Goal: Information Seeking & Learning: Find specific fact

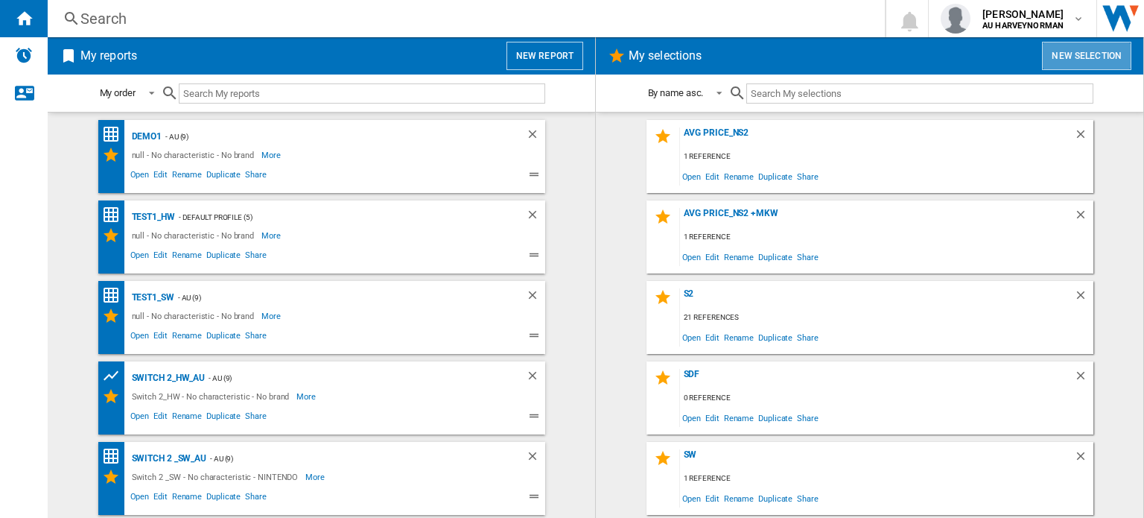
click at [1061, 60] on button "New selection" at bounding box center [1086, 56] width 89 height 28
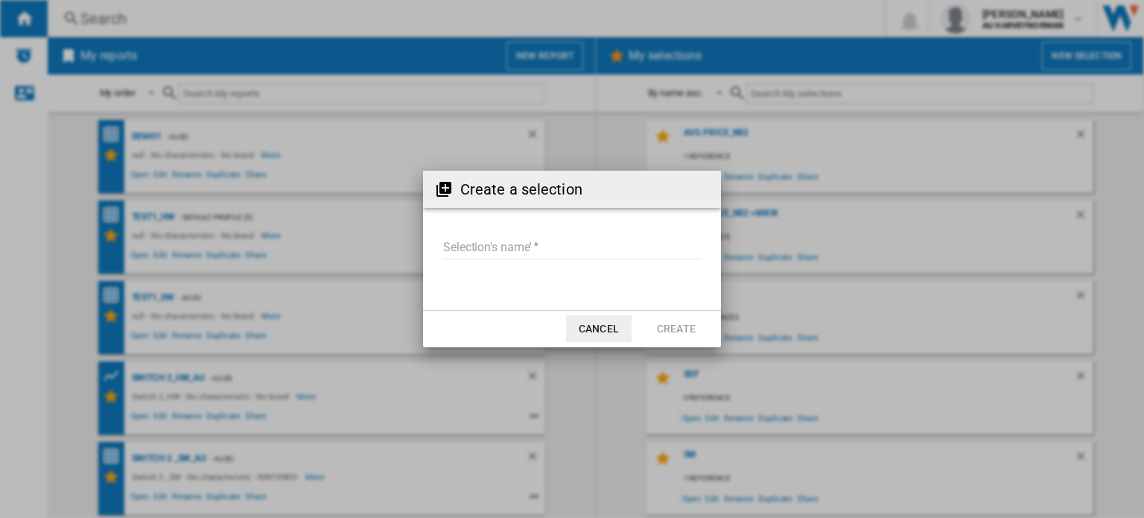
click at [504, 246] on input "Selection's name'" at bounding box center [571, 248] width 259 height 22
click at [620, 337] on button "Cancel" at bounding box center [599, 328] width 66 height 27
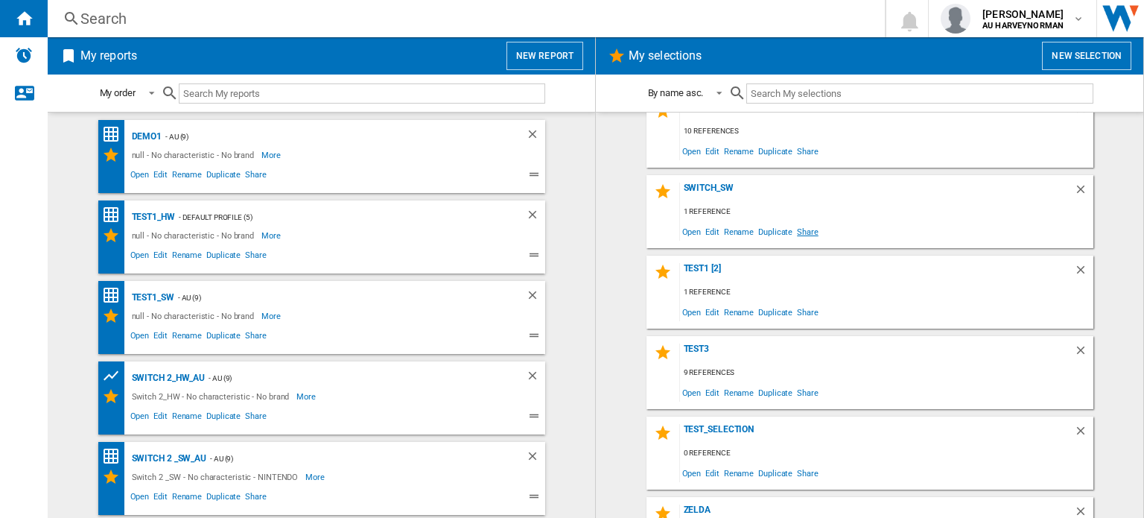
scroll to position [720, 0]
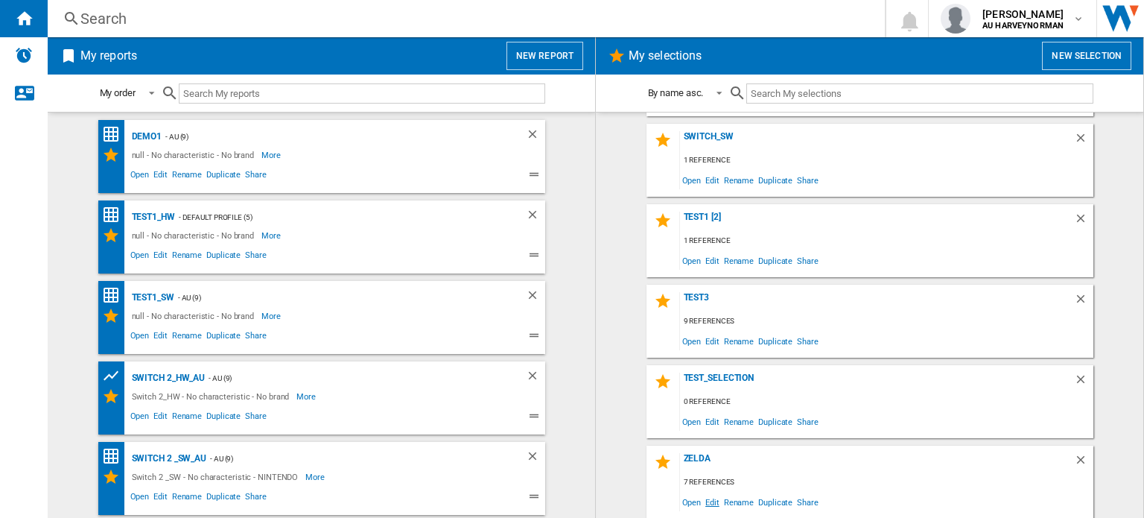
click at [709, 503] on span "Edit" at bounding box center [712, 502] width 19 height 20
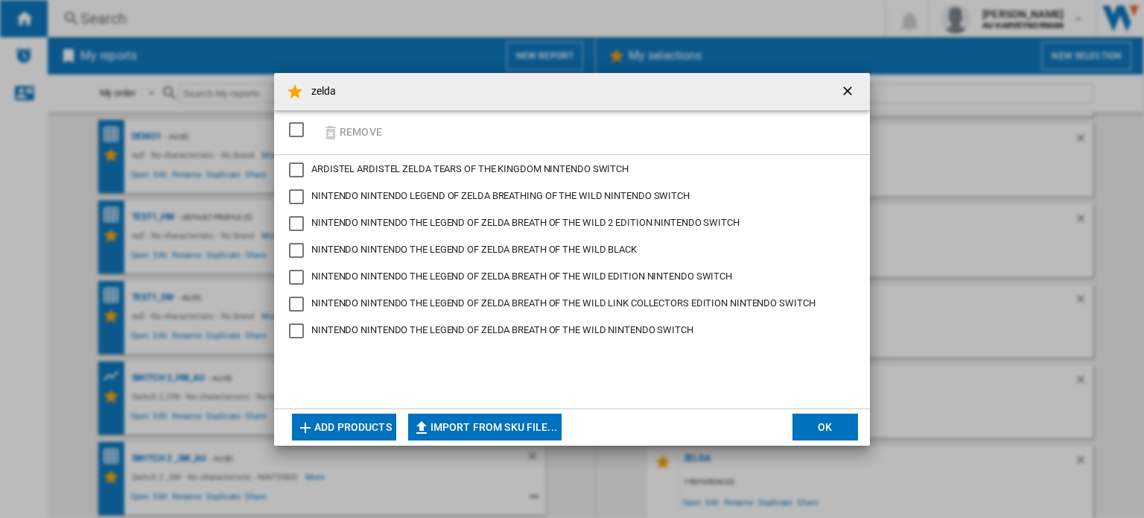
click at [292, 129] on div "SELECTIONS.EDITION_POPUP.SELECT_DESELECT" at bounding box center [296, 129] width 15 height 15
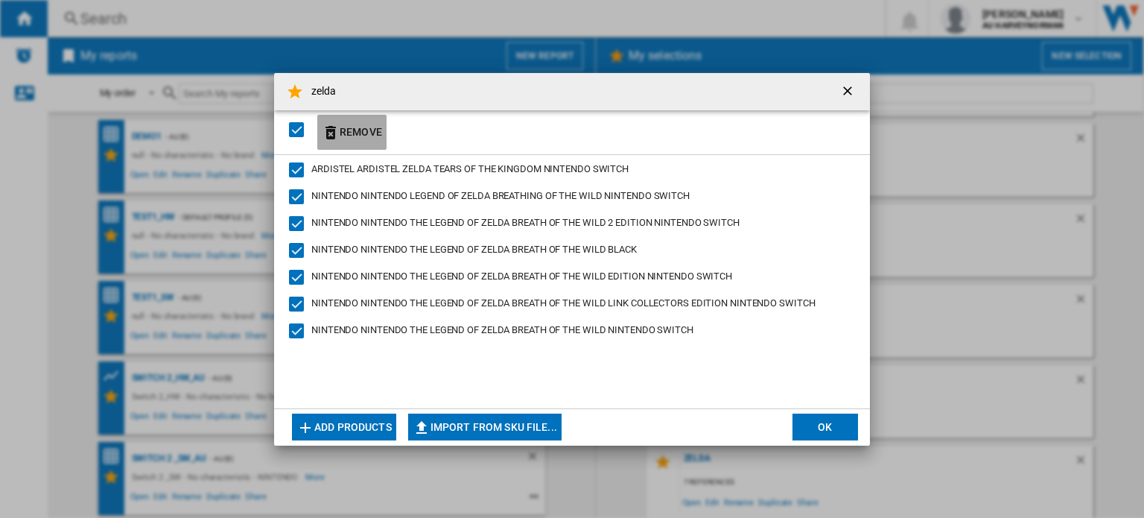
click at [351, 136] on button "Remove" at bounding box center [351, 132] width 69 height 35
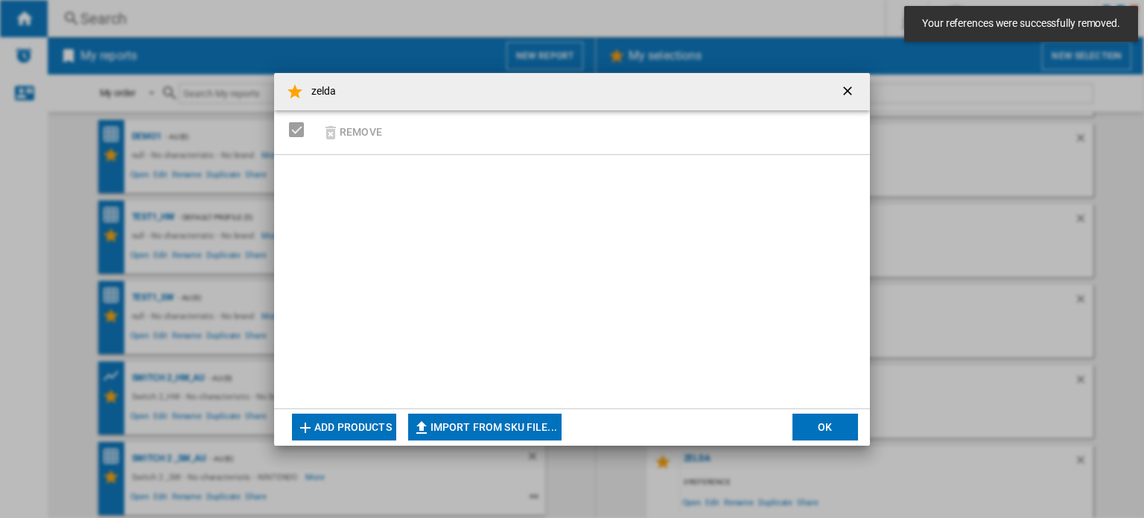
click at [313, 89] on h4 "zelda" at bounding box center [320, 91] width 33 height 15
click at [328, 91] on h4 "zelda" at bounding box center [320, 91] width 33 height 15
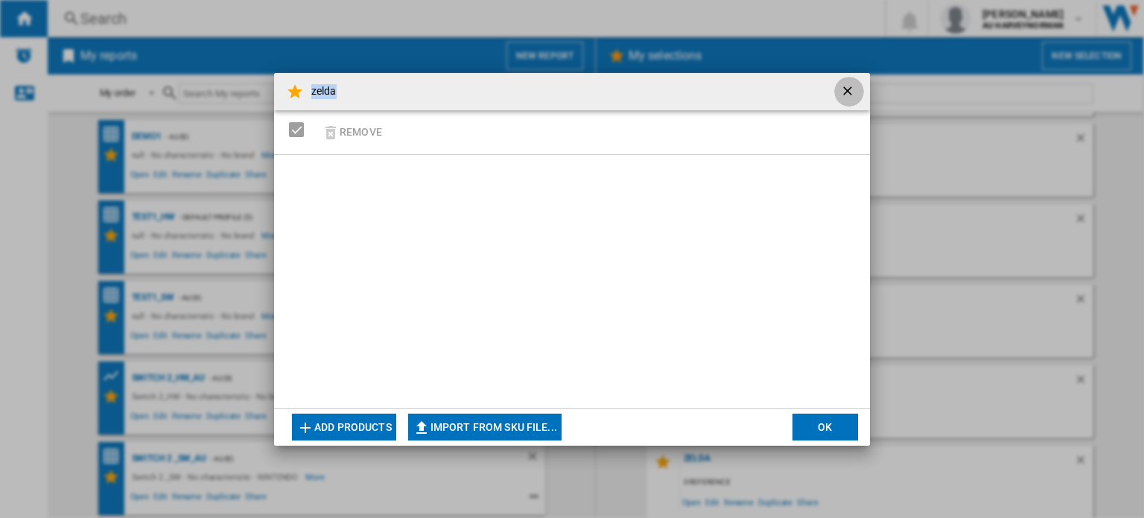
click at [842, 87] on ng-md-icon "getI18NText('BUTTONS.CLOSE_DIALOG')" at bounding box center [849, 92] width 18 height 18
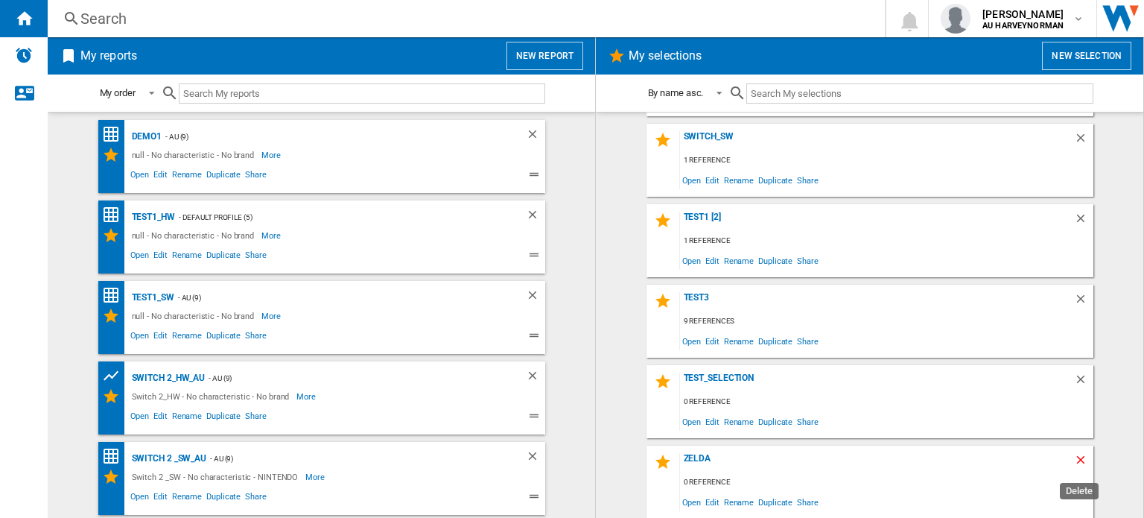
click at [1074, 463] on ng-md-icon "Delete" at bounding box center [1083, 462] width 18 height 18
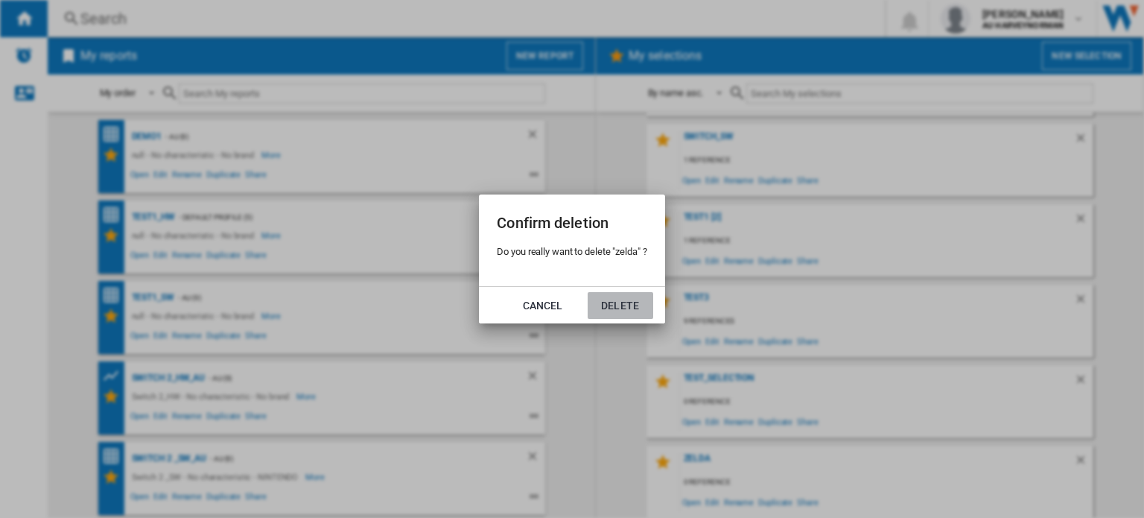
click at [633, 300] on button "Delete" at bounding box center [621, 305] width 66 height 27
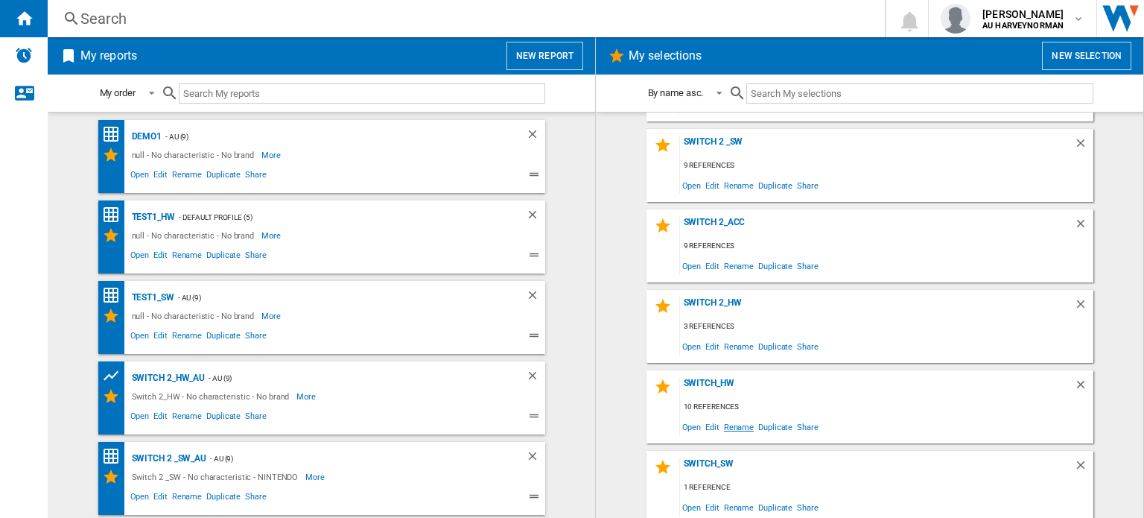
scroll to position [416, 0]
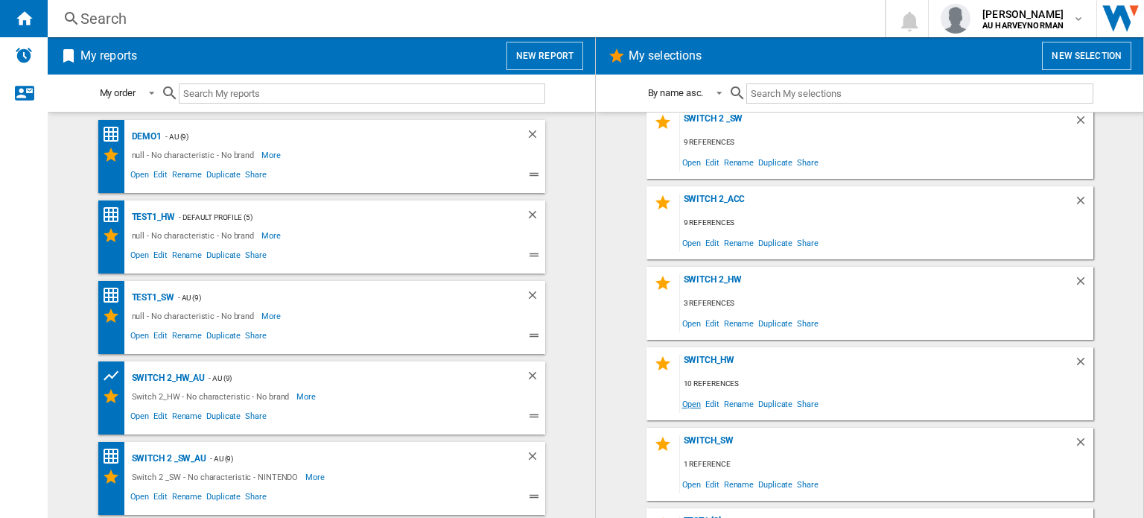
click at [689, 402] on span "Open" at bounding box center [692, 403] width 24 height 20
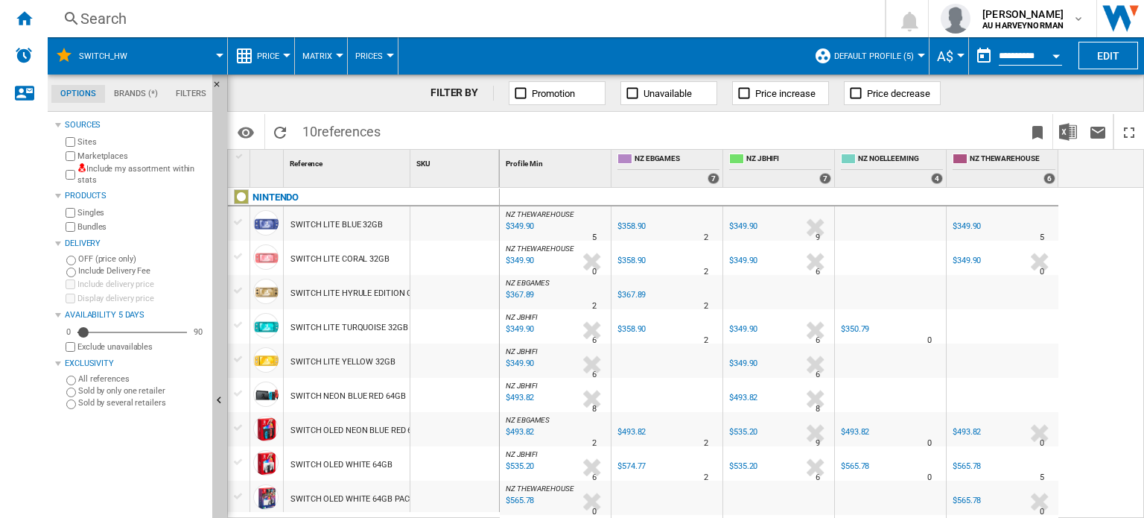
click at [856, 58] on span "Default profile (5)" at bounding box center [874, 56] width 80 height 10
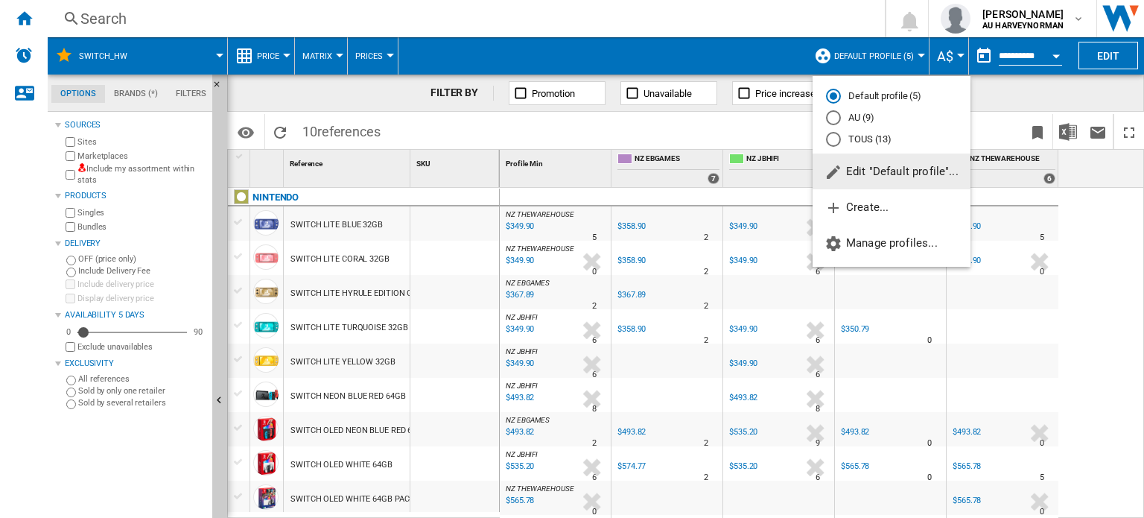
click at [858, 145] on md-radio-button "TOUS (13)" at bounding box center [891, 139] width 131 height 14
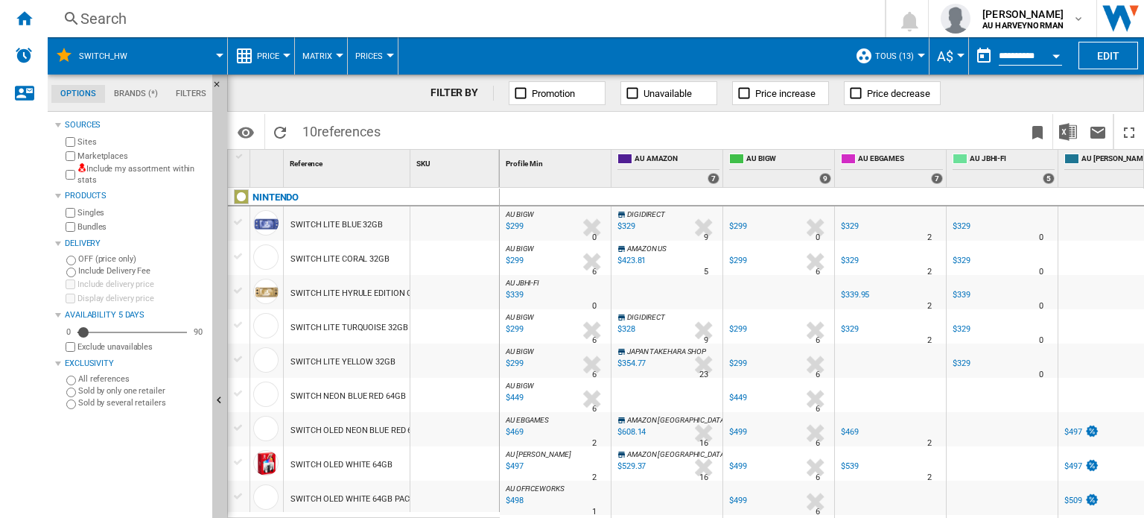
click at [107, 156] on label "Marketplaces" at bounding box center [141, 155] width 129 height 11
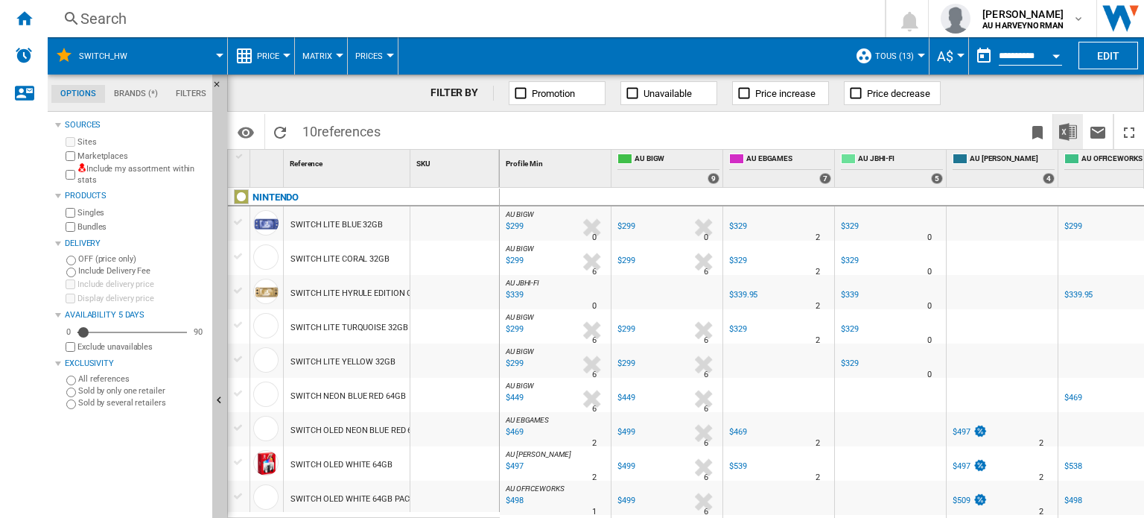
click at [1072, 129] on img "Download in Excel" at bounding box center [1068, 132] width 18 height 18
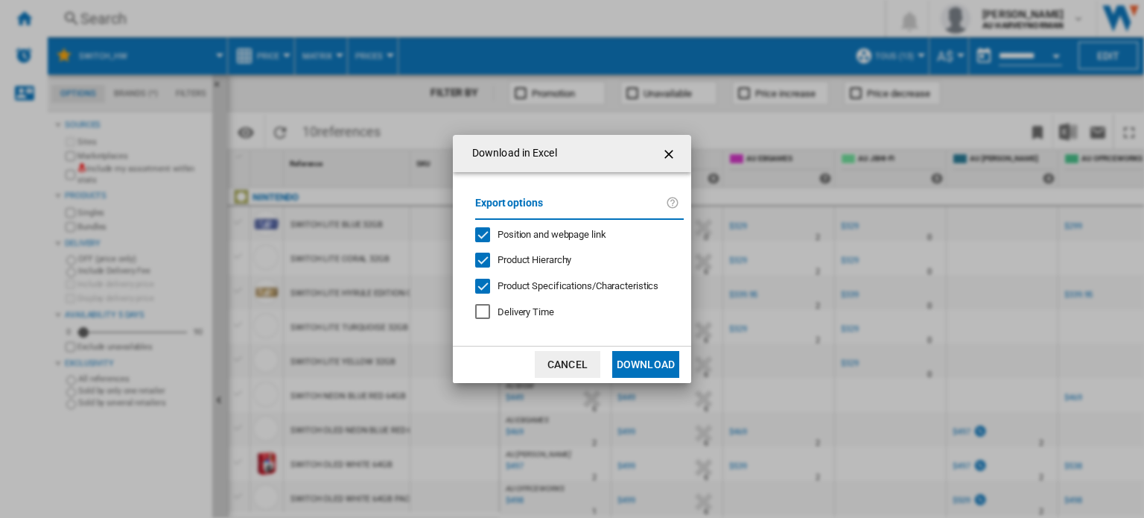
click at [536, 311] on span "Delivery Time" at bounding box center [526, 311] width 57 height 11
click at [655, 363] on button "Download" at bounding box center [645, 364] width 67 height 27
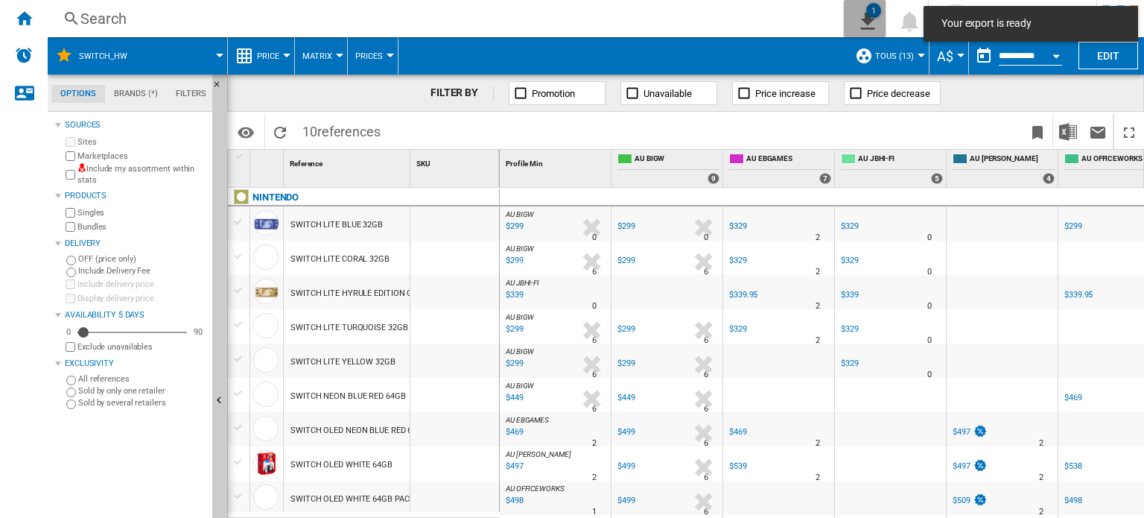
click at [865, 20] on ng-md-icon "1\a export" at bounding box center [865, 19] width 18 height 19
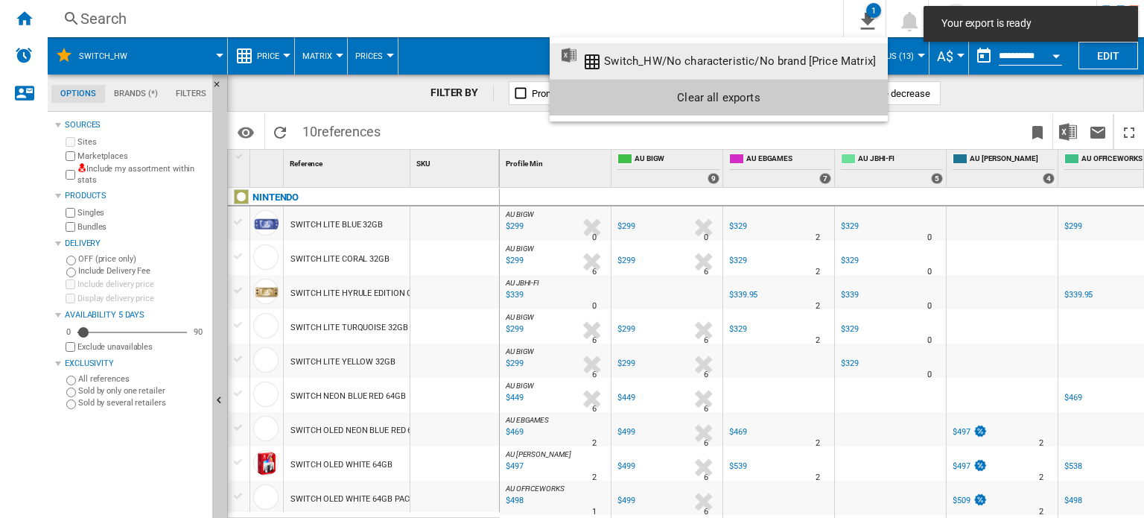
click at [638, 56] on div "Switch_HW/No characteristic/No brand [Price Matrix]" at bounding box center [740, 60] width 272 height 13
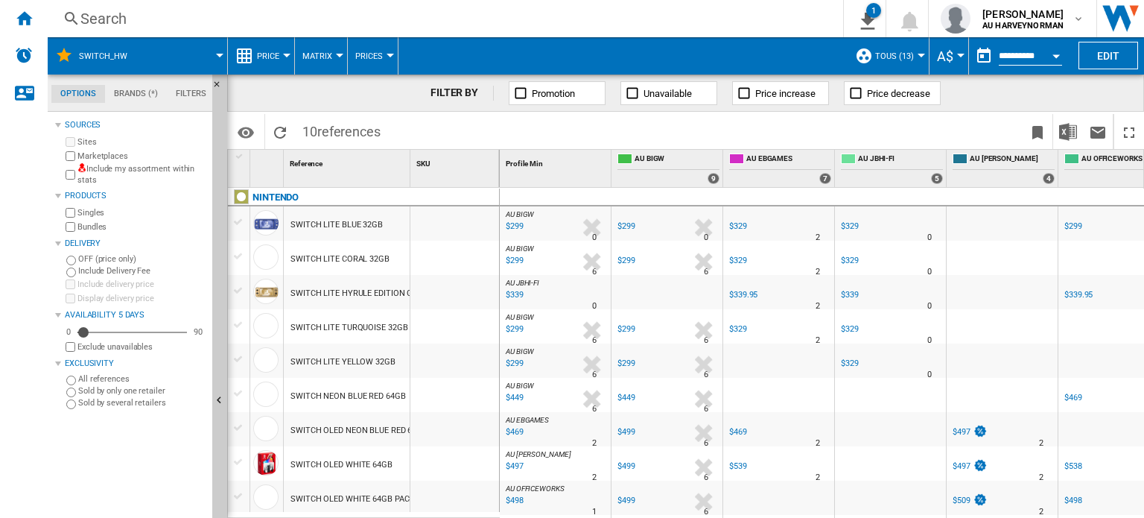
click at [903, 53] on span "TOUS (13)" at bounding box center [894, 56] width 39 height 10
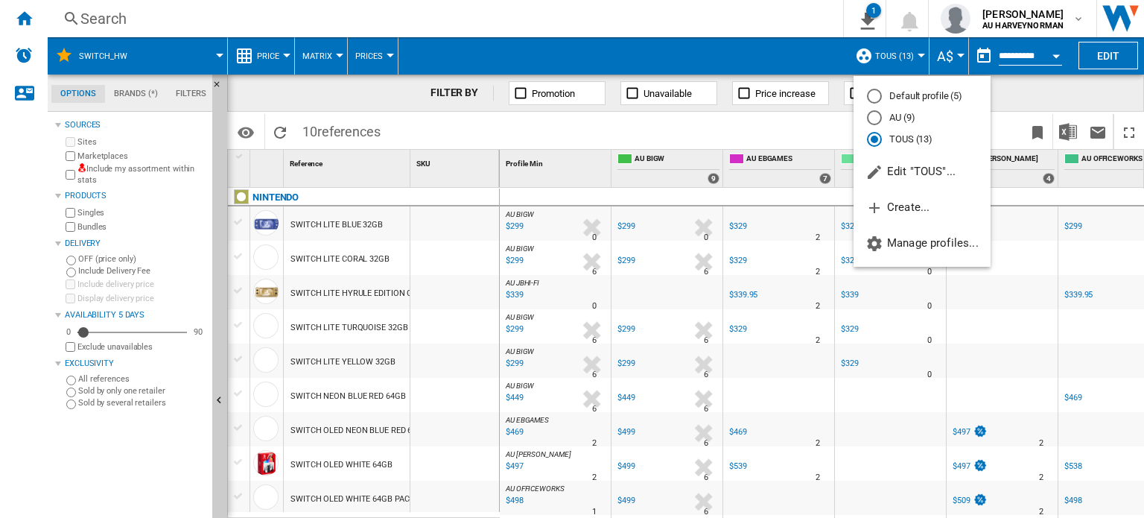
click at [897, 112] on md-radio-button "AU (9)" at bounding box center [922, 118] width 110 height 14
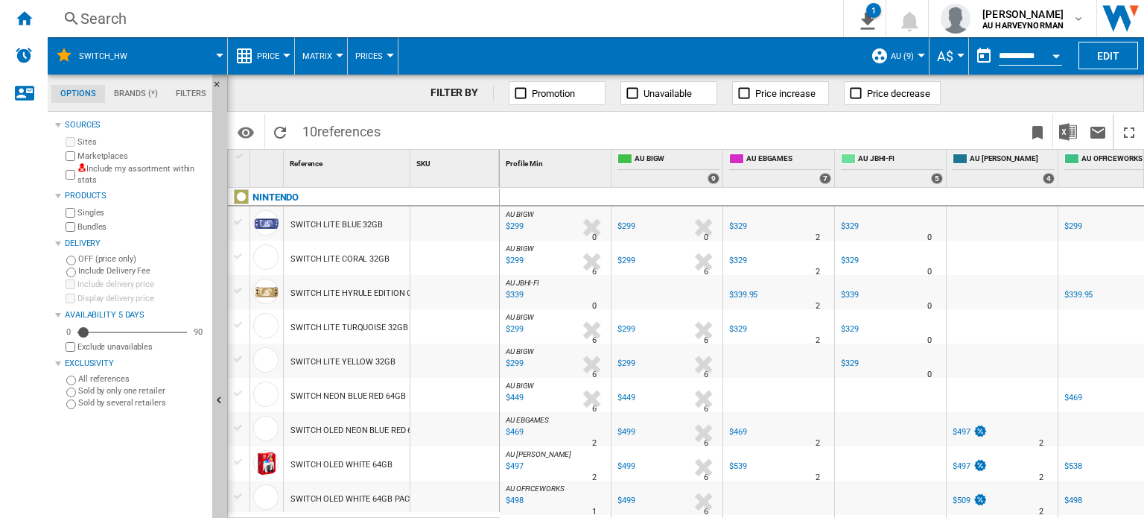
click at [778, 128] on span at bounding box center [863, 131] width 317 height 35
click at [1072, 133] on img "Download in Excel" at bounding box center [1068, 132] width 18 height 18
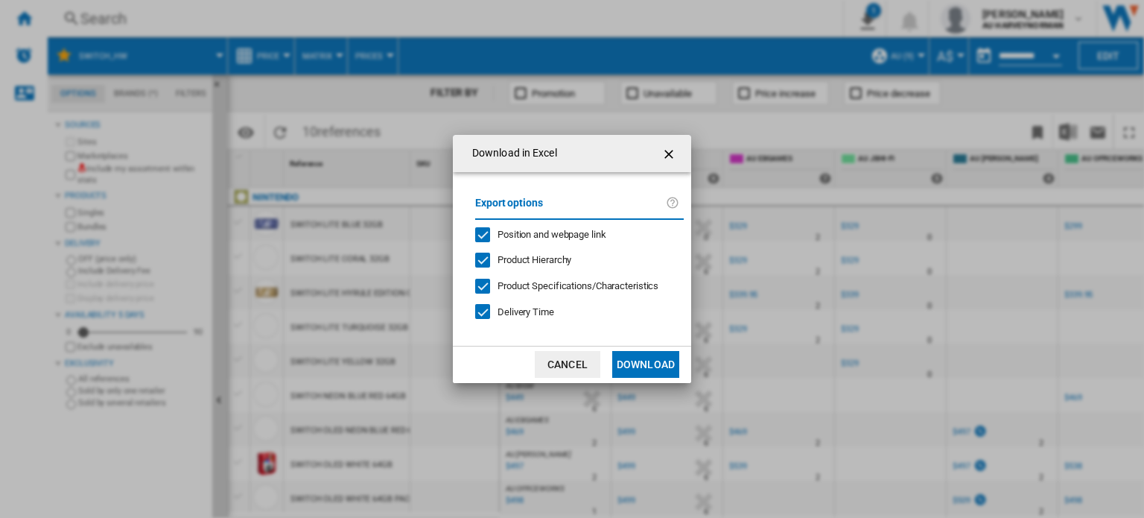
click at [573, 364] on button "Cancel" at bounding box center [568, 364] width 66 height 27
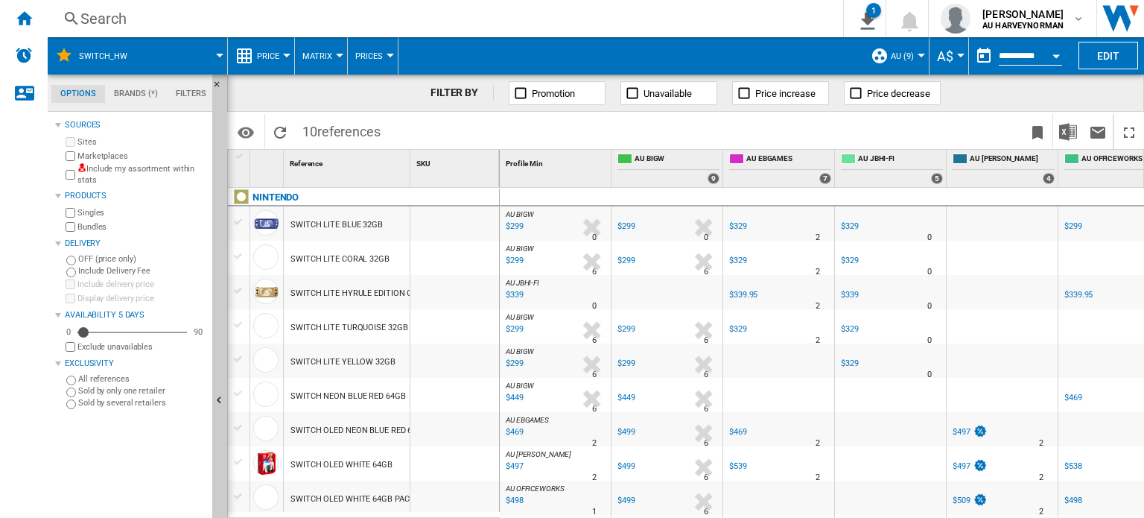
click at [253, 51] on div "Price" at bounding box center [260, 55] width 51 height 37
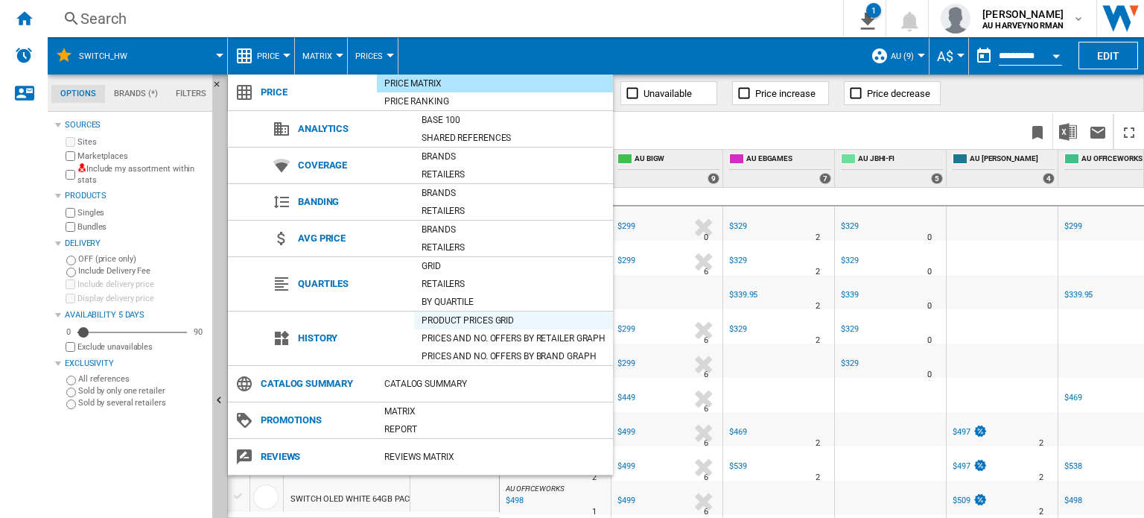
click at [478, 315] on div "Product prices grid" at bounding box center [513, 320] width 199 height 15
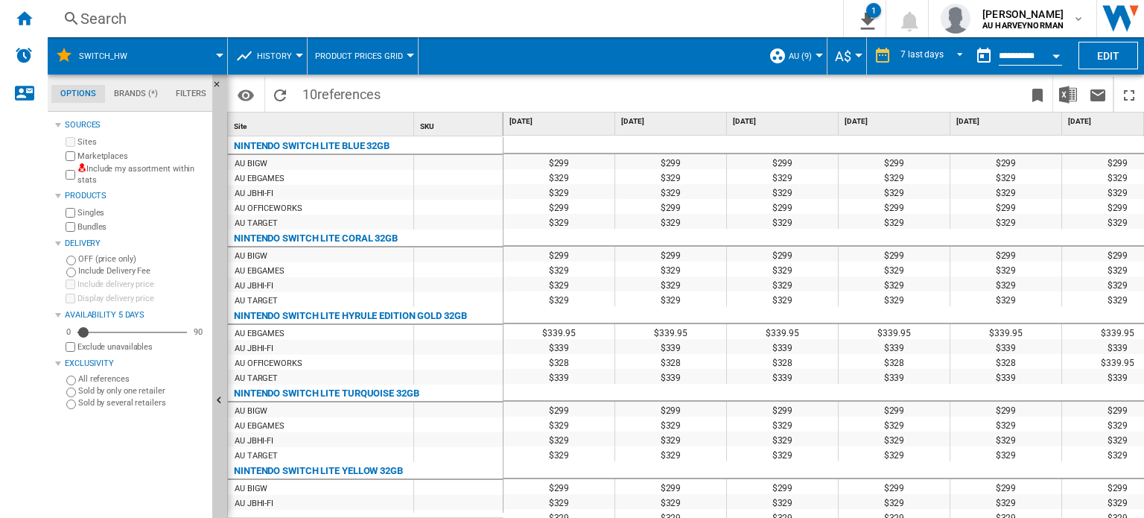
click at [263, 51] on span "History" at bounding box center [274, 56] width 35 height 10
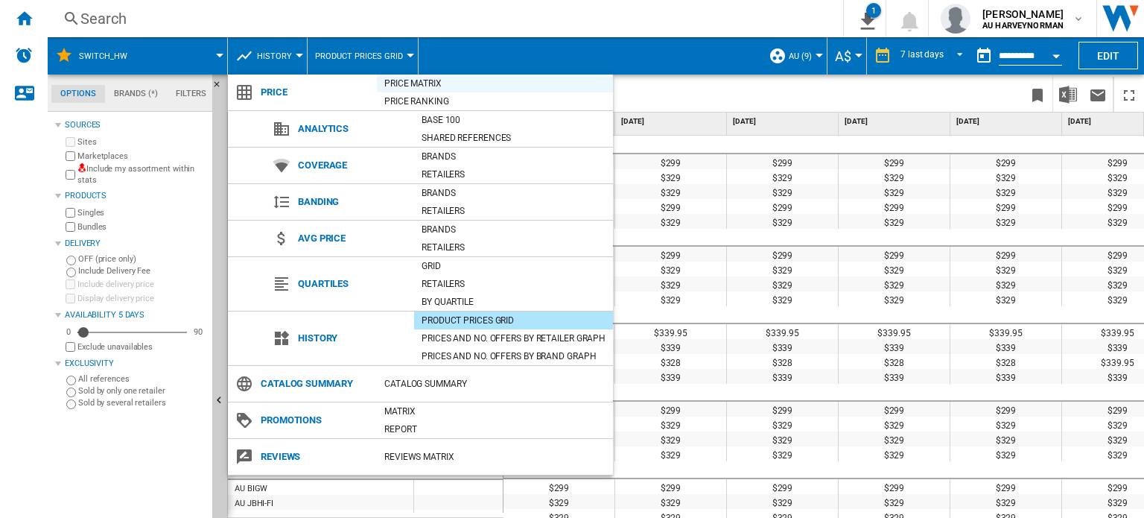
click at [416, 87] on div "Price Matrix" at bounding box center [495, 83] width 236 height 15
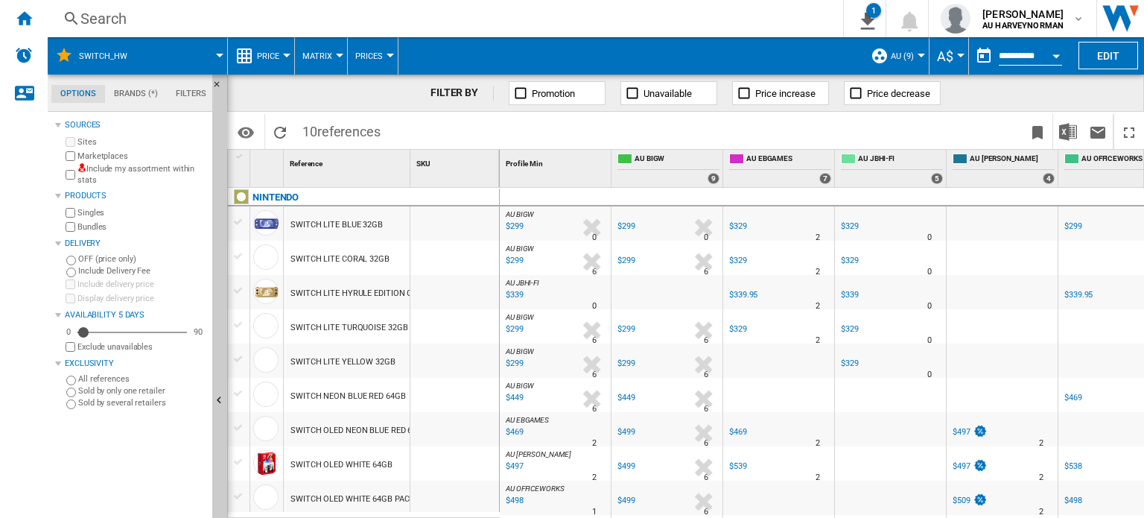
drag, startPoint x: 1026, startPoint y: 68, endPoint x: 1029, endPoint y: 57, distance: 11.1
click at [1026, 68] on md-datepicker "**********" at bounding box center [1022, 56] width 107 height 30
click at [1029, 55] on input "**********" at bounding box center [1030, 57] width 63 height 13
click at [1055, 54] on div "Open calendar" at bounding box center [1055, 56] width 7 height 4
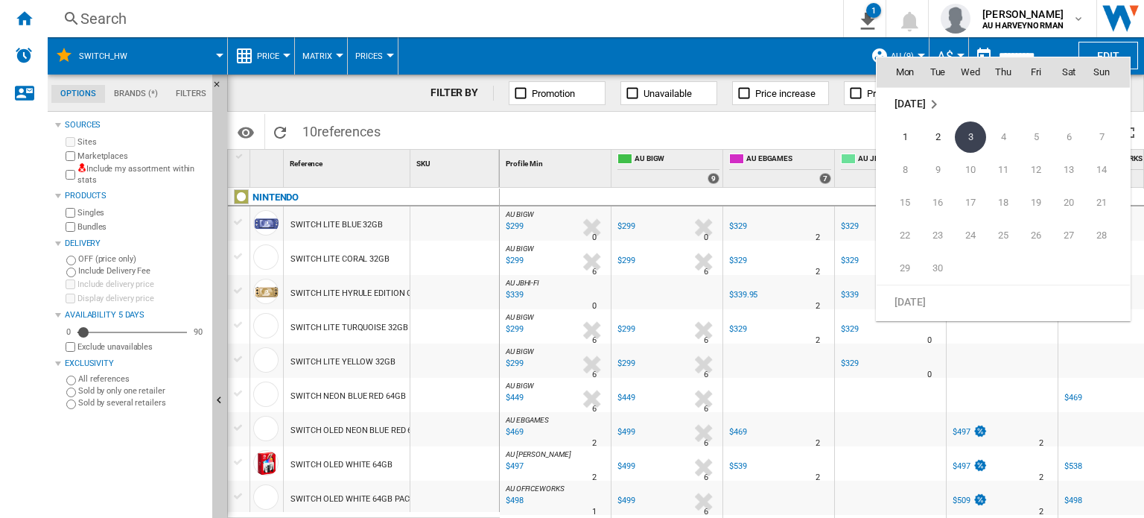
click at [1055, 51] on div at bounding box center [572, 259] width 1144 height 518
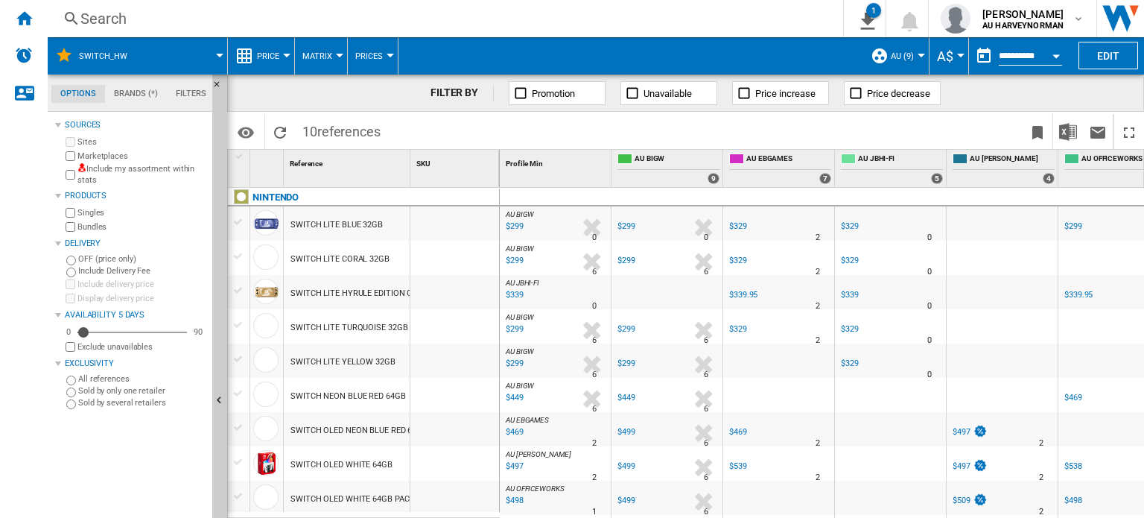
click at [275, 57] on span "Price" at bounding box center [268, 56] width 22 height 10
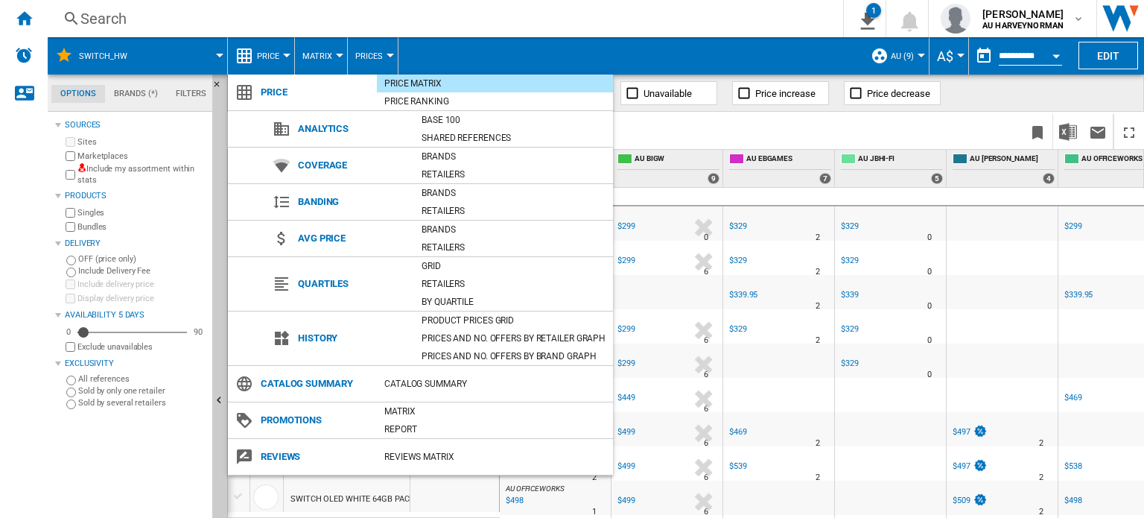
click at [322, 54] on md-backdrop at bounding box center [572, 259] width 1144 height 518
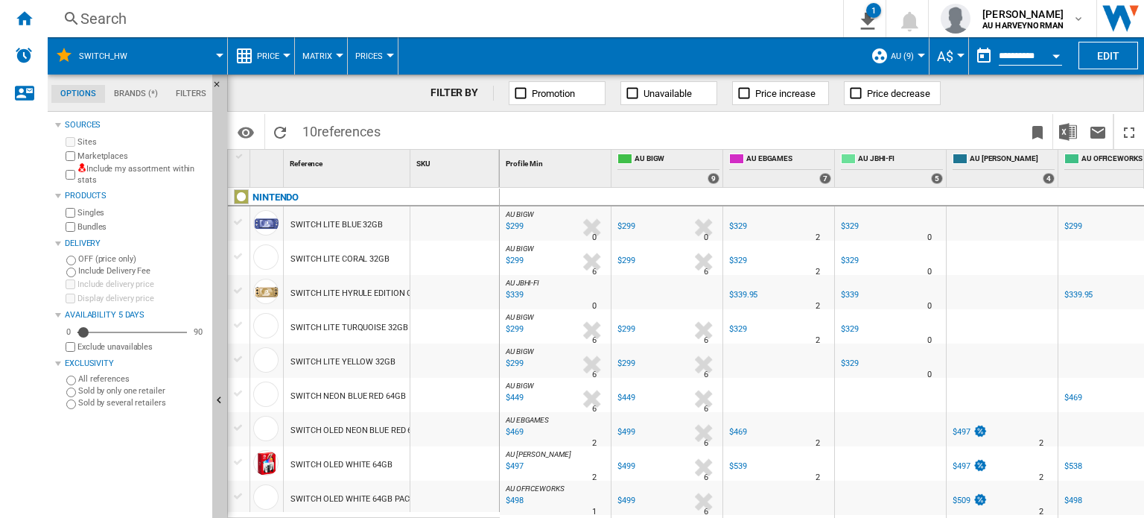
click at [327, 51] on span "Matrix" at bounding box center [317, 56] width 30 height 10
click at [327, 51] on md-backdrop at bounding box center [572, 259] width 1144 height 518
click at [372, 59] on span "Prices" at bounding box center [369, 56] width 28 height 10
click at [371, 50] on md-backdrop at bounding box center [572, 259] width 1144 height 518
click at [272, 49] on button "Price" at bounding box center [272, 55] width 30 height 37
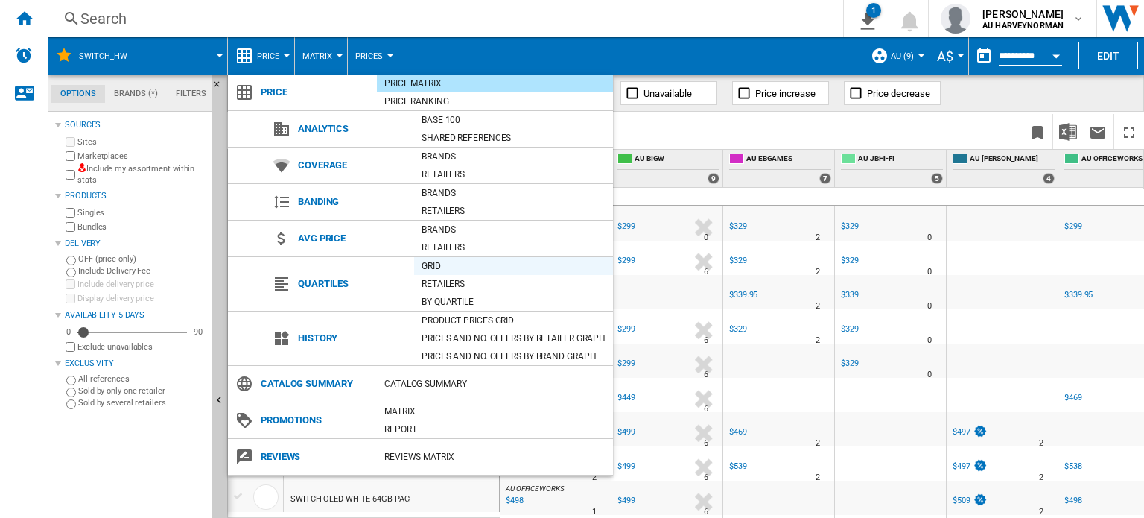
click at [423, 267] on div "Grid" at bounding box center [513, 265] width 199 height 15
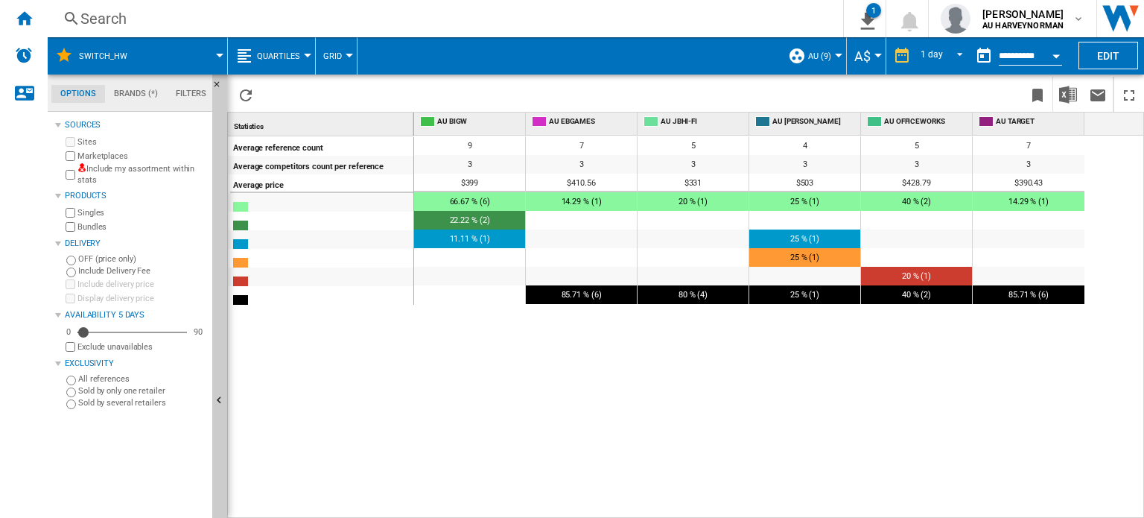
click at [290, 51] on span "Quartiles" at bounding box center [278, 56] width 43 height 10
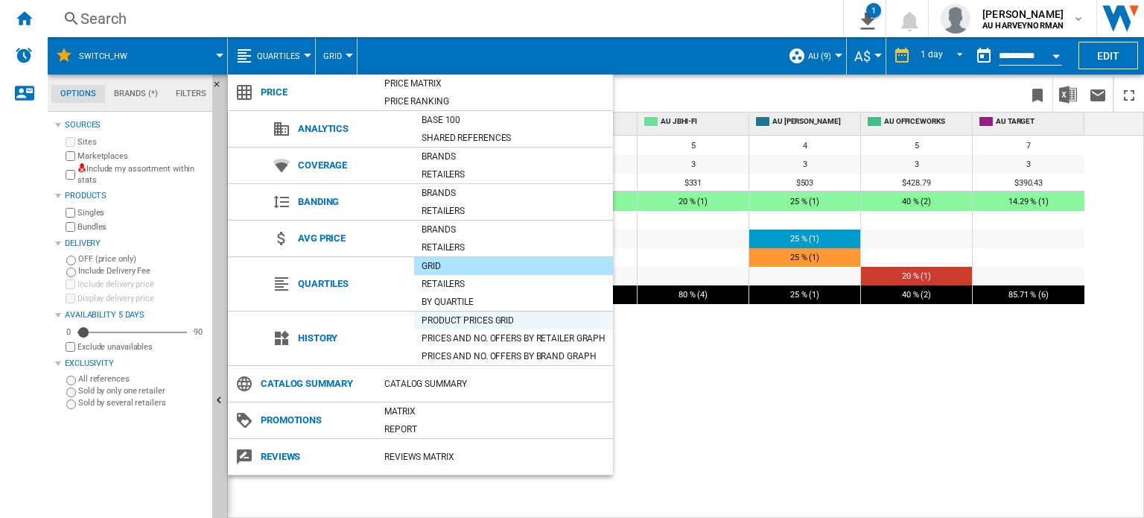
click at [455, 315] on div "Product prices grid" at bounding box center [513, 320] width 199 height 15
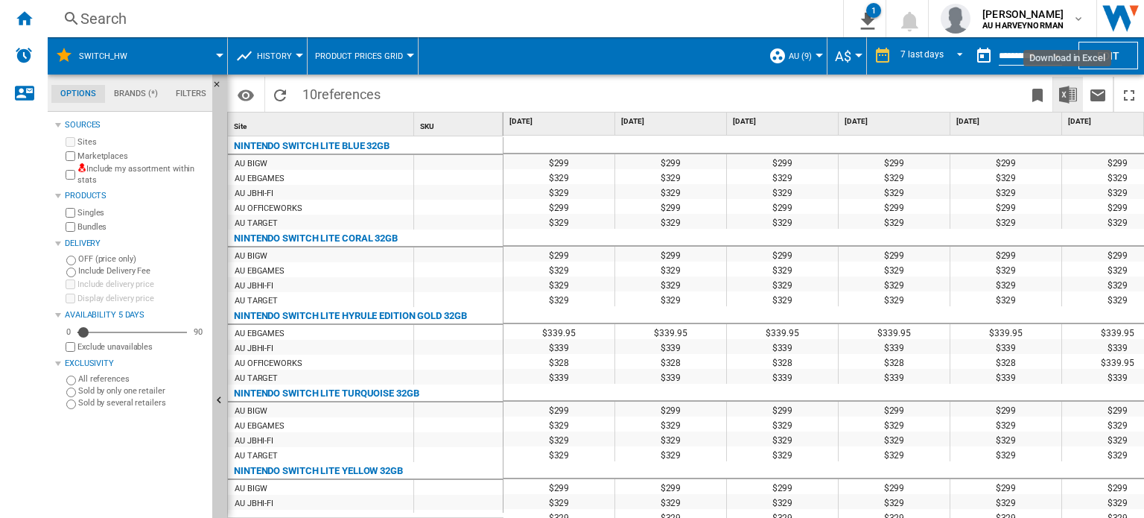
click at [1065, 101] on img "Download in Excel" at bounding box center [1068, 95] width 18 height 18
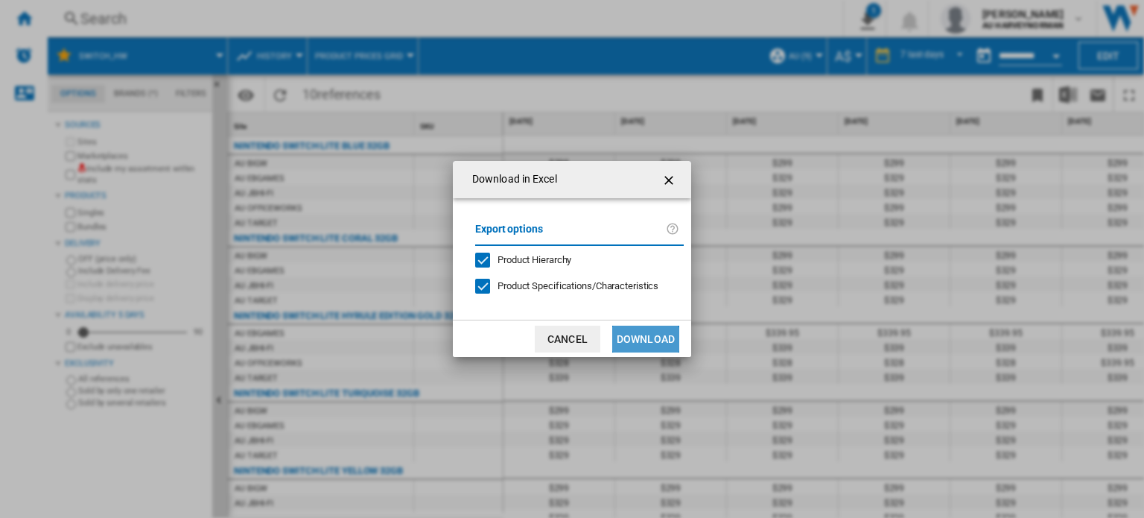
click at [632, 344] on button "Download" at bounding box center [645, 338] width 67 height 27
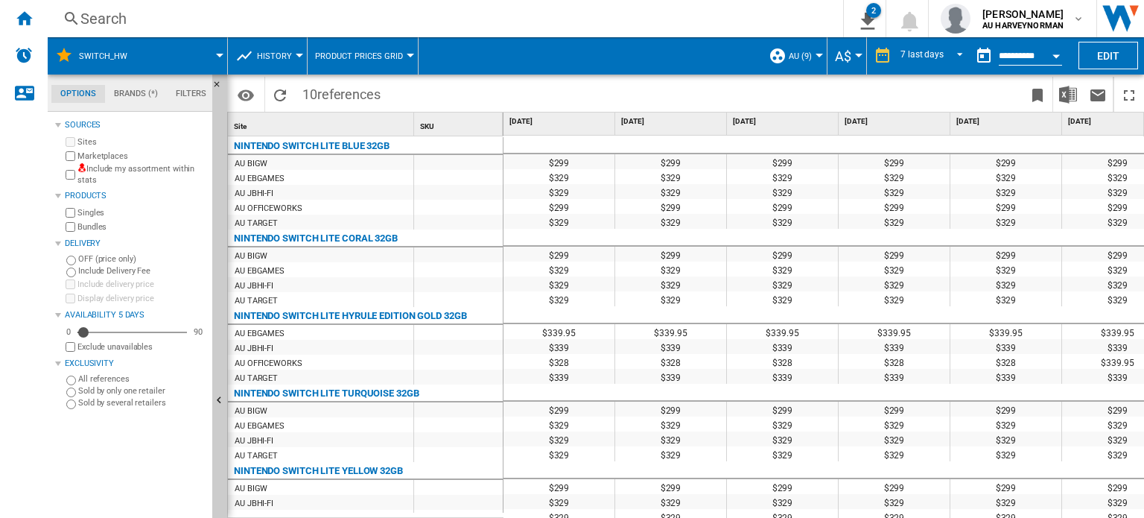
click at [89, 152] on label "Marketplaces" at bounding box center [141, 155] width 129 height 11
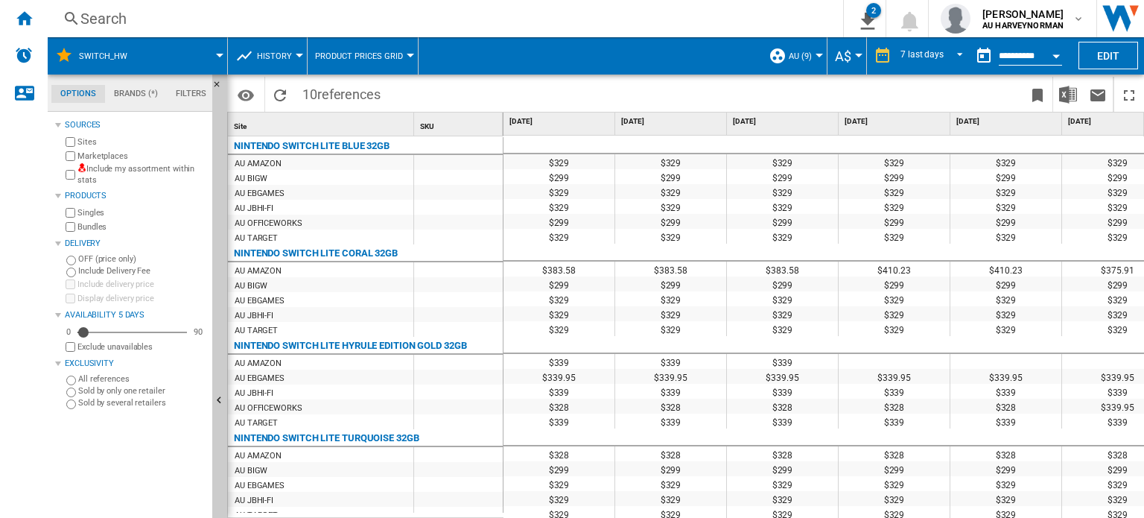
click at [277, 53] on span "History" at bounding box center [274, 56] width 35 height 10
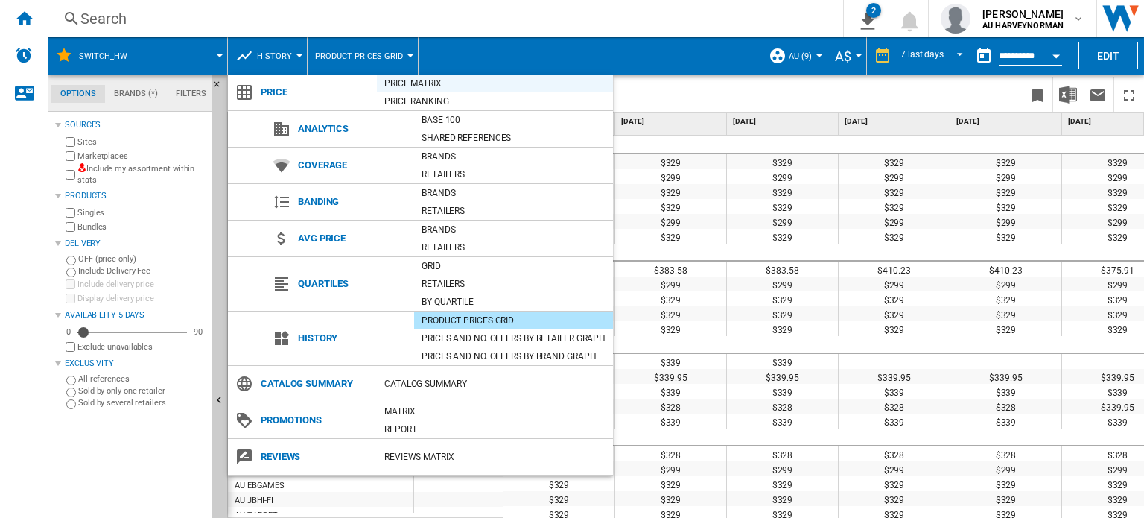
click at [433, 86] on div "Price Matrix" at bounding box center [495, 83] width 236 height 15
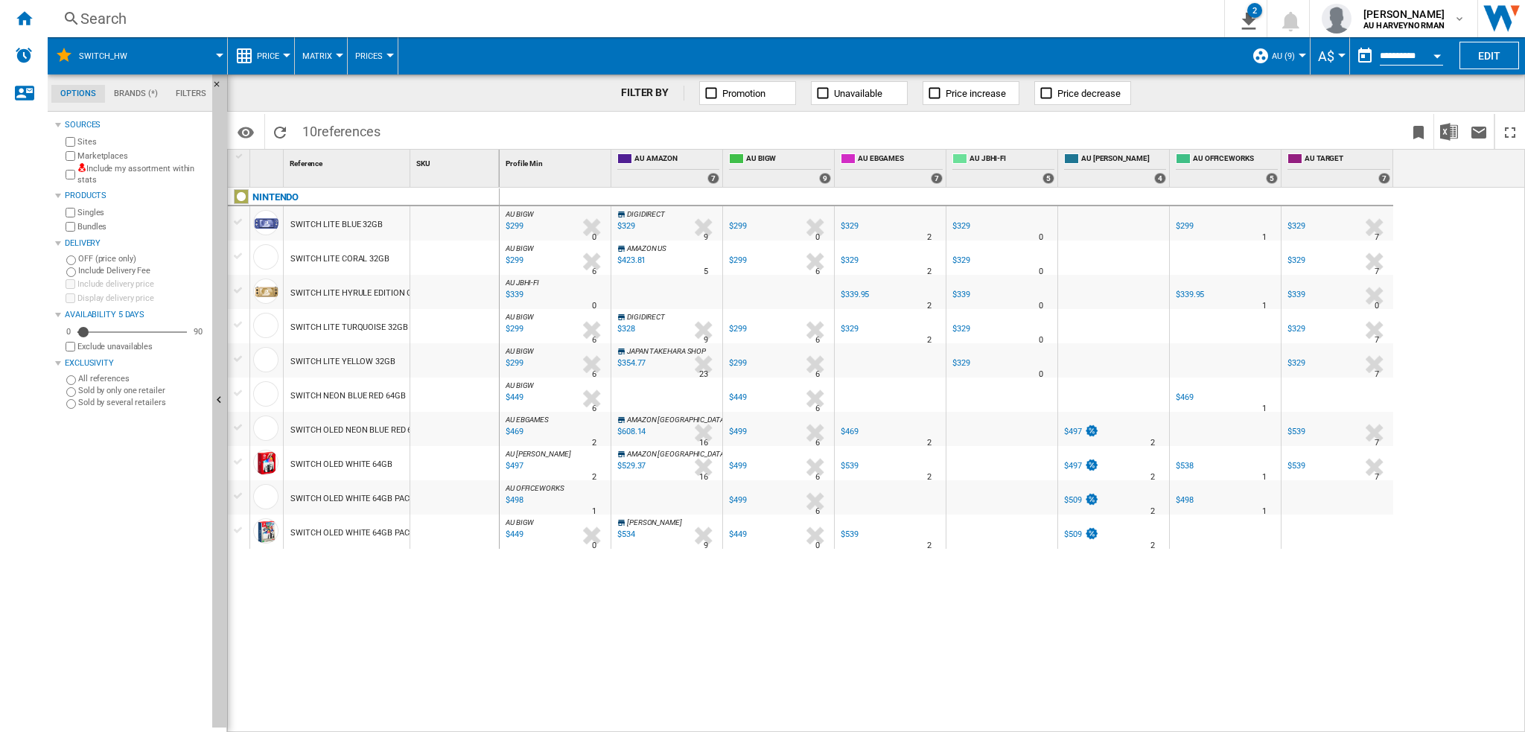
click at [798, 517] on div "AU BIGW : AU BIGW -1.0 % $299 % N/A 0 AU BIGW : AU BIGW DIGIDIRECT -1.0 % $329 …" at bounding box center [1013, 461] width 1026 height 546
click at [629, 222] on div "$329" at bounding box center [626, 226] width 18 height 10
click at [740, 221] on div "$299" at bounding box center [738, 226] width 18 height 10
click at [734, 361] on div "$299" at bounding box center [738, 363] width 18 height 10
click at [89, 347] on label "Exclude unavailables" at bounding box center [141, 346] width 129 height 11
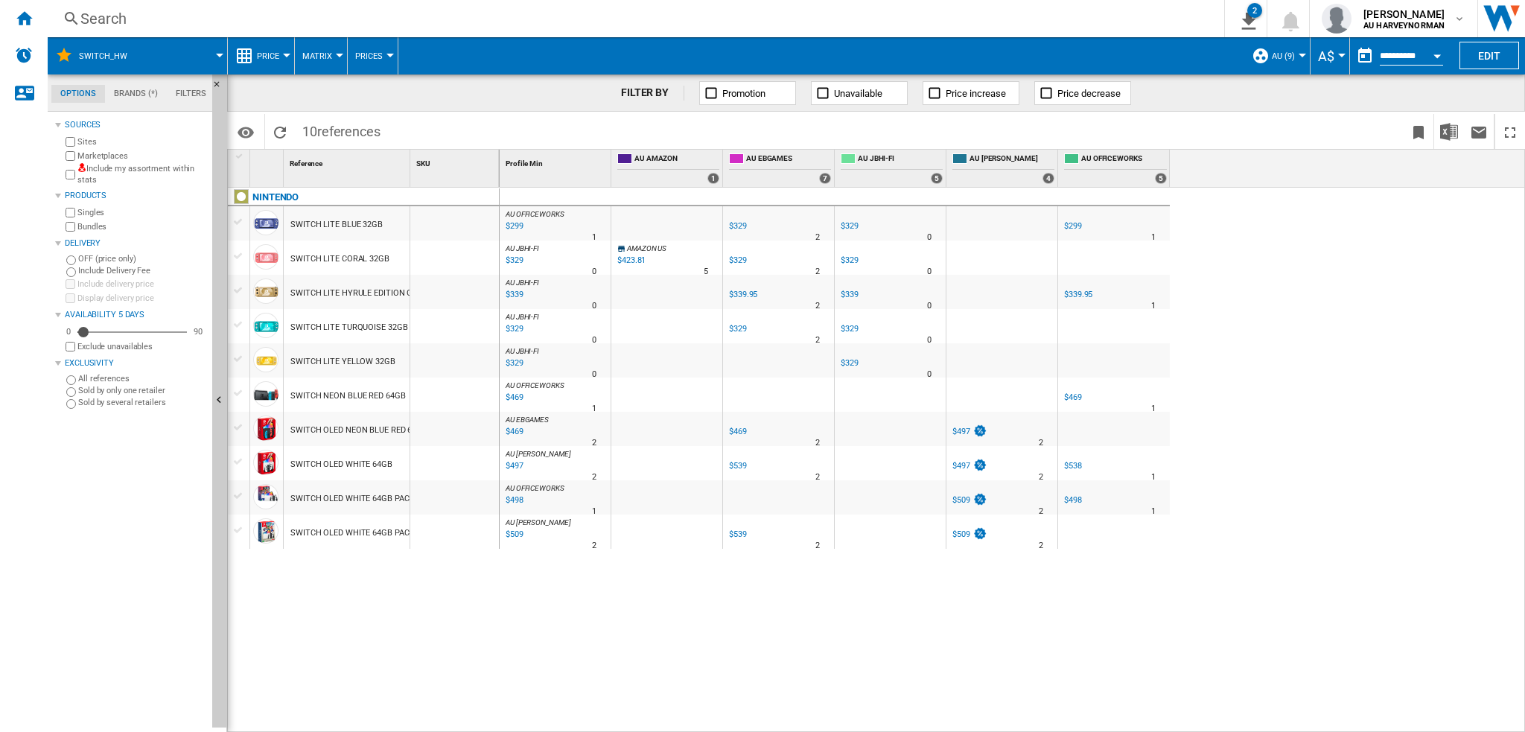
click at [91, 347] on label "Exclude unavailables" at bounding box center [141, 346] width 129 height 11
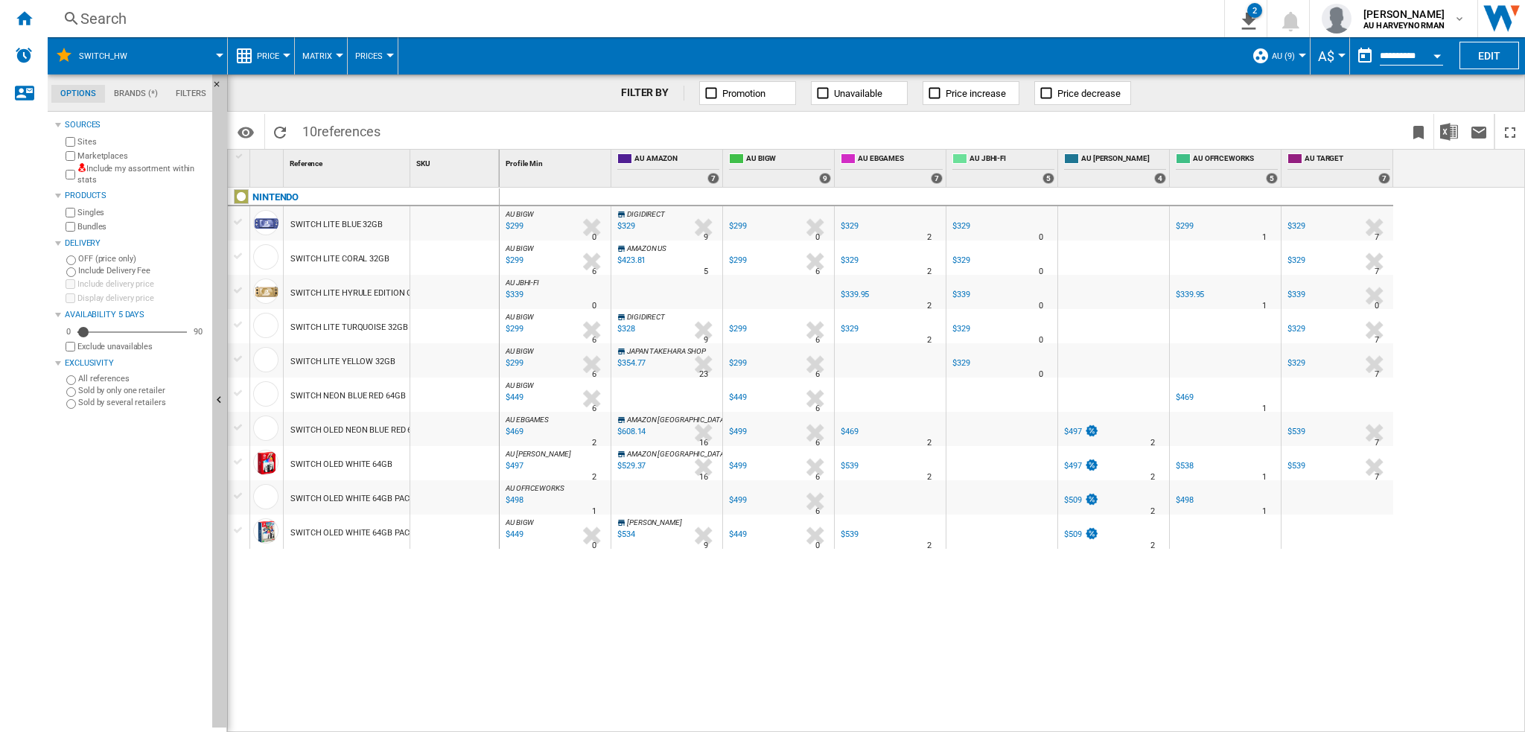
drag, startPoint x: 873, startPoint y: 652, endPoint x: 1191, endPoint y: 616, distance: 320.0
click at [573, 517] on div "AU BIGW : AU BIGW -1.0 % $299 % N/A 0 AU BIGW : AU BIGW DIGIDIRECT -1.0 % $329 …" at bounding box center [1013, 461] width 1026 height 546
click at [947, 517] on div "AU BIGW : AU BIGW -1.0 % $299 % N/A 0 AU BIGW : AU BIGW DIGIDIRECT -1.0 % $329 …" at bounding box center [1013, 461] width 1026 height 546
click at [133, 169] on label "Include my assortment within stats" at bounding box center [141, 174] width 129 height 23
click at [121, 168] on label "Include my assortment within stats" at bounding box center [141, 174] width 129 height 23
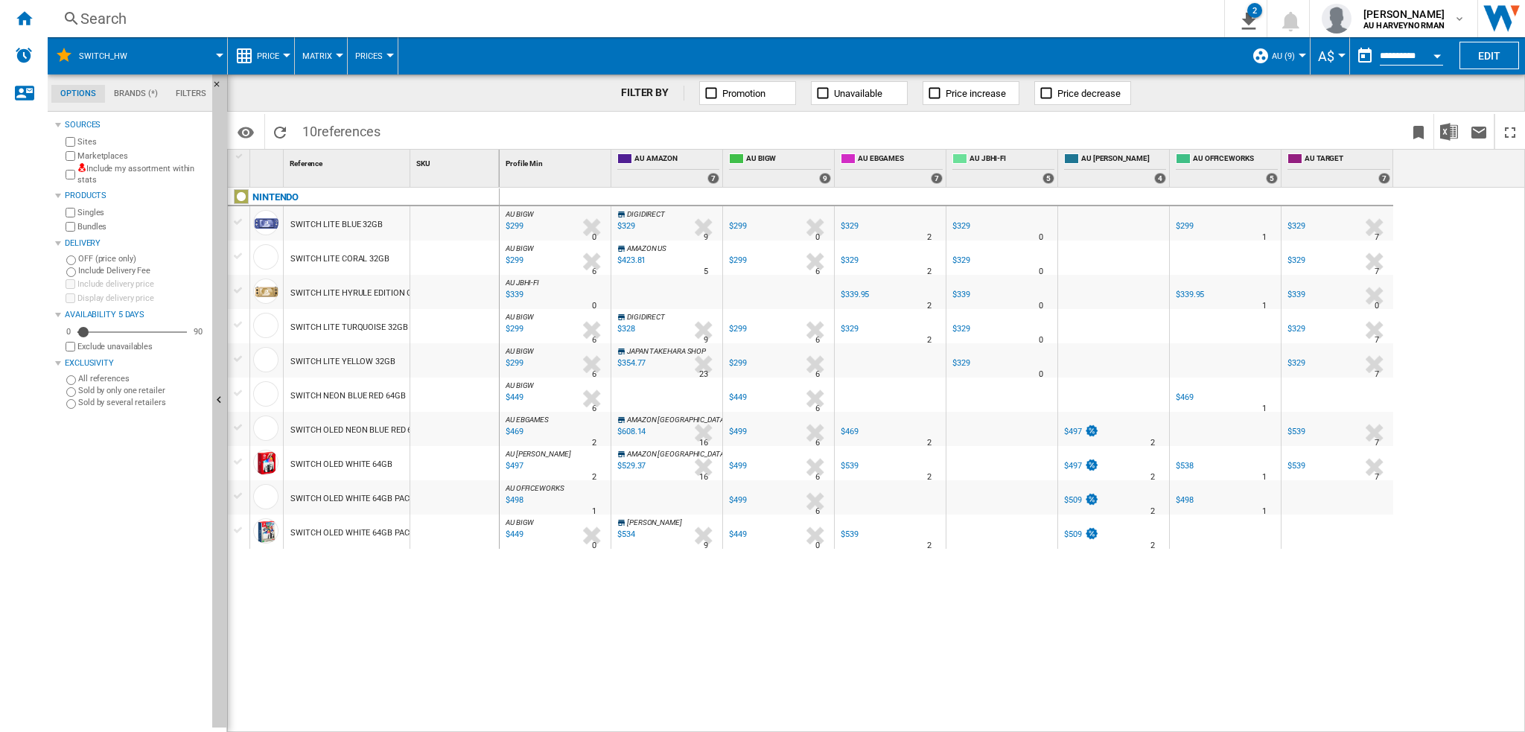
click at [1143, 228] on div "$299" at bounding box center [1185, 226] width 18 height 10
click at [1143, 224] on div "$299" at bounding box center [1185, 226] width 18 height 10
click at [627, 431] on div "$608.14" at bounding box center [631, 432] width 28 height 10
click at [737, 497] on div "$499" at bounding box center [738, 500] width 18 height 10
click at [1076, 505] on div "$509" at bounding box center [1080, 500] width 37 height 15
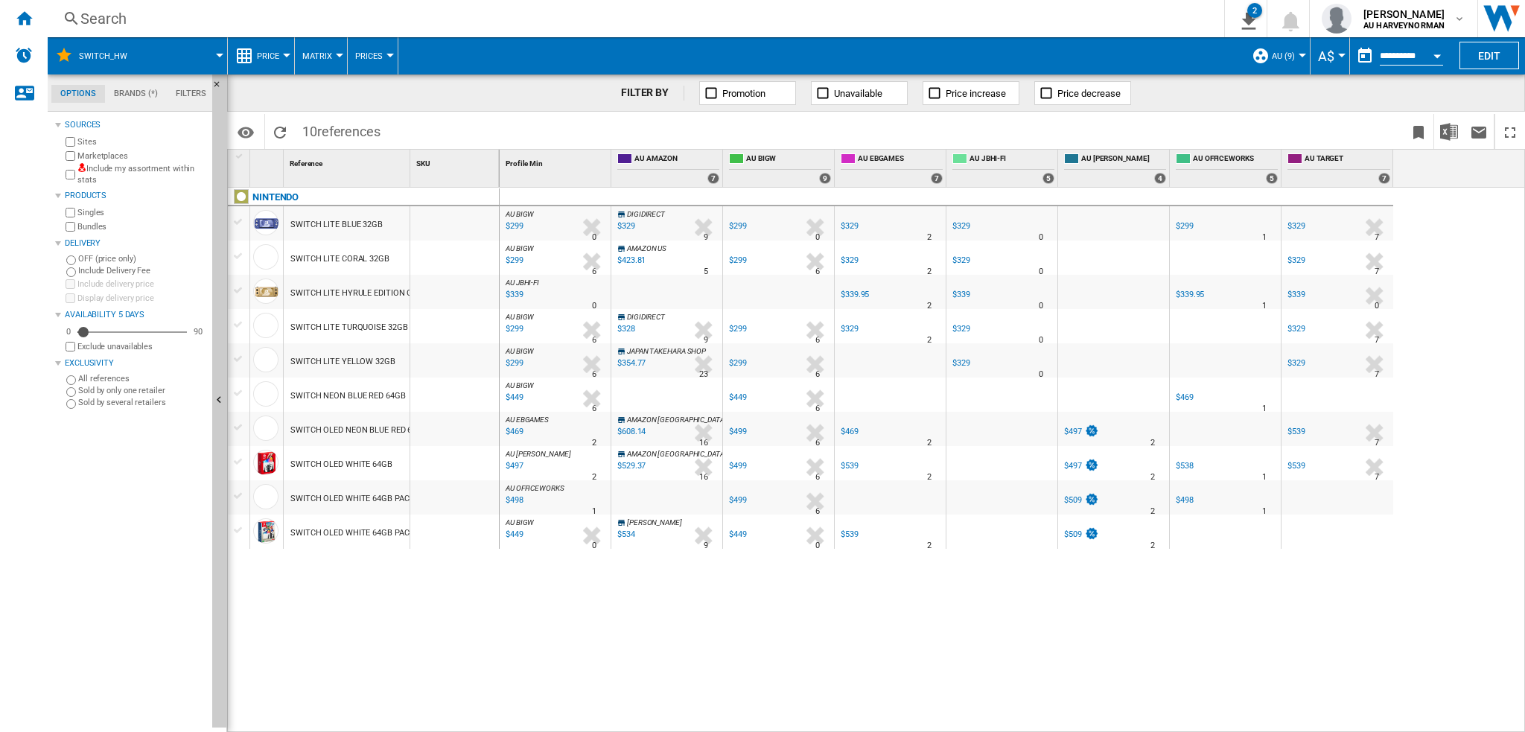
click at [270, 58] on span "Price" at bounding box center [268, 56] width 22 height 10
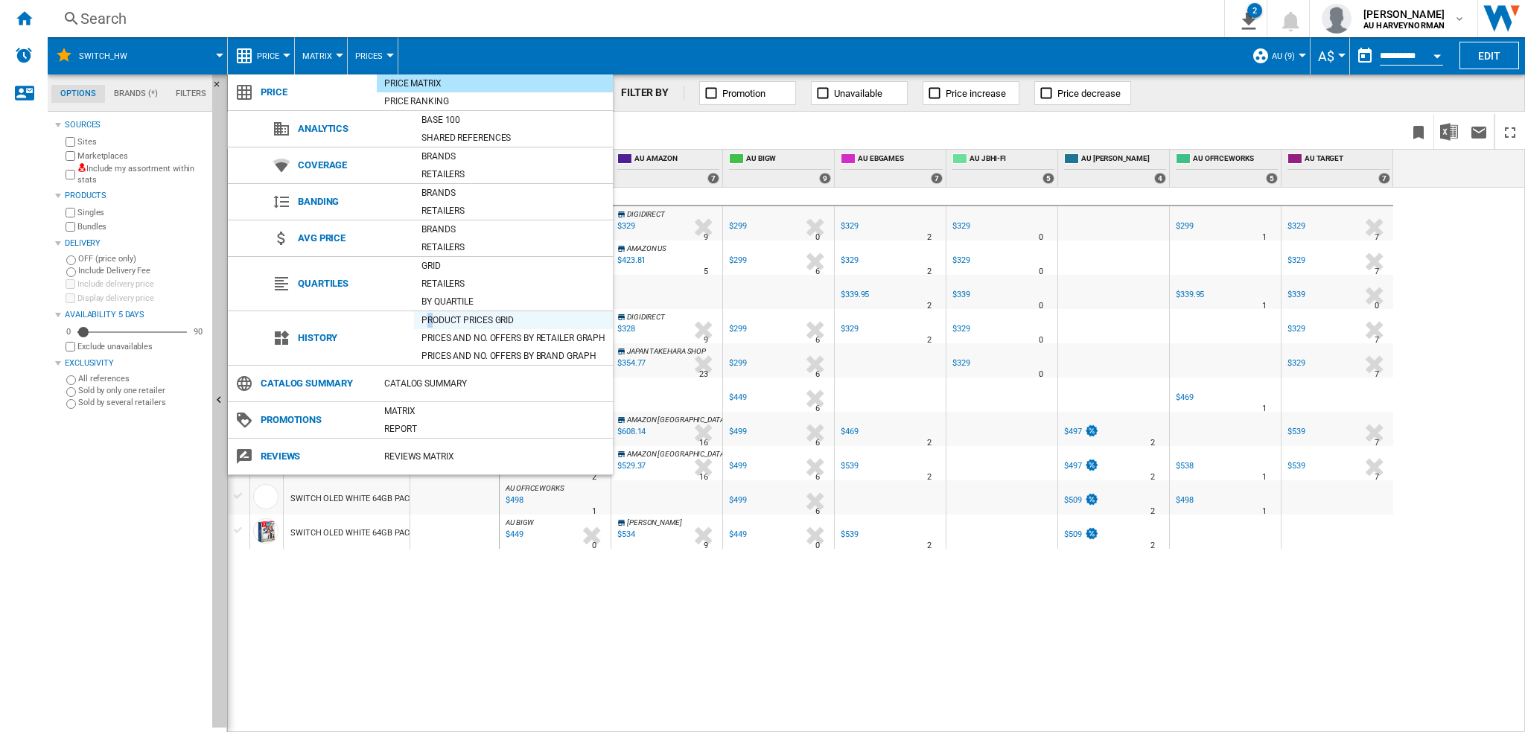
click at [430, 311] on div "Product prices grid" at bounding box center [513, 320] width 199 height 18
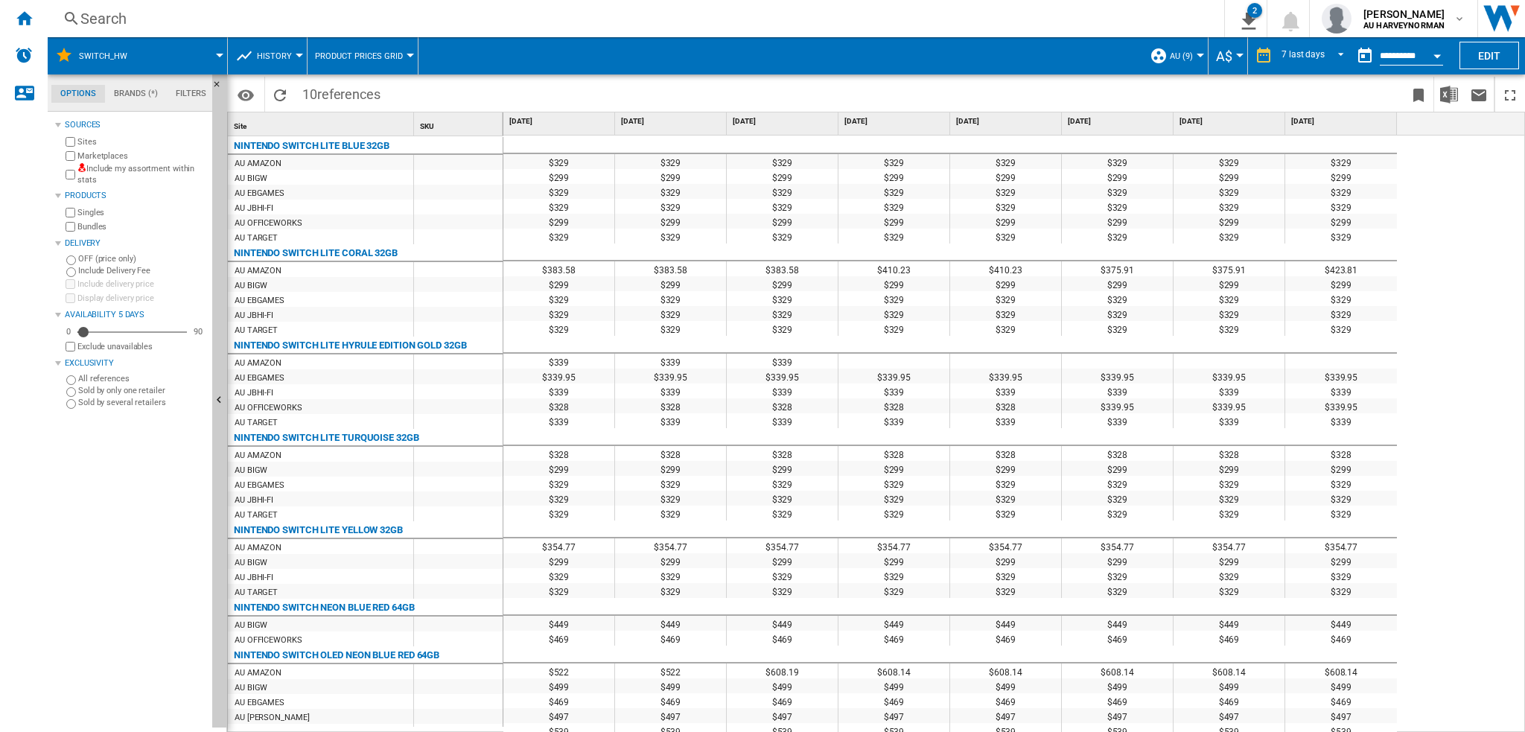
click at [107, 345] on label "Exclude unavailables" at bounding box center [141, 346] width 129 height 11
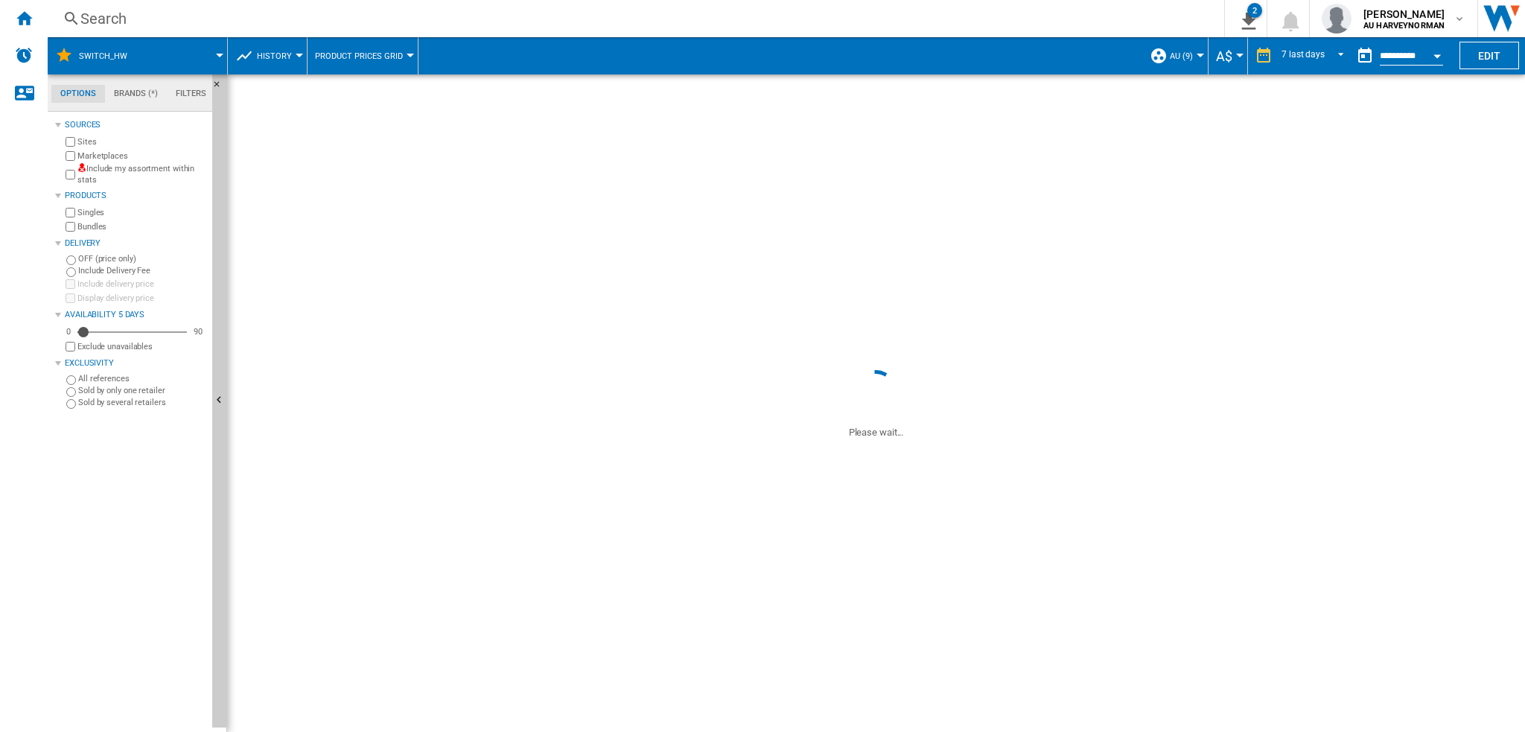
scroll to position [149, 0]
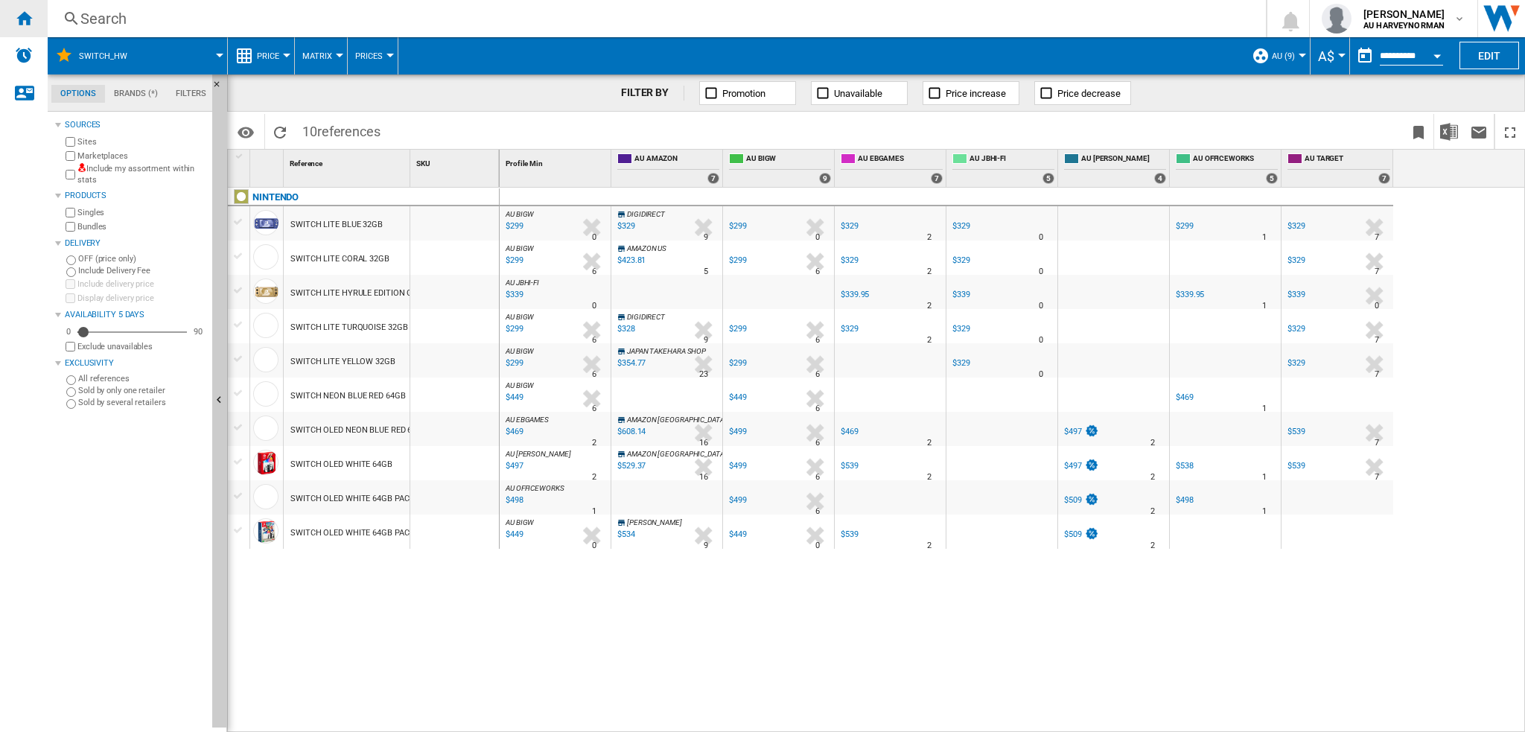
click at [36, 19] on div "Home" at bounding box center [24, 18] width 48 height 37
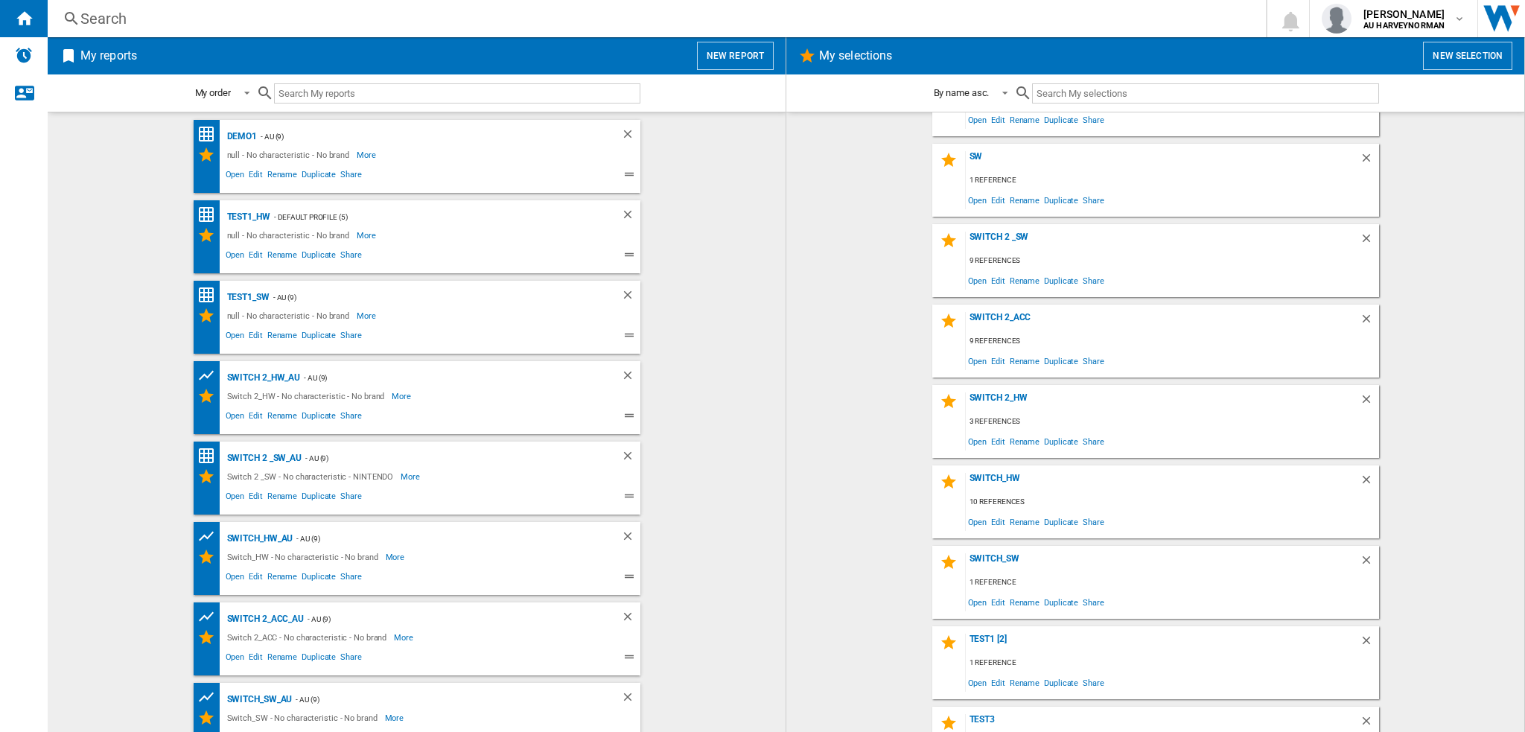
scroll to position [425, 0]
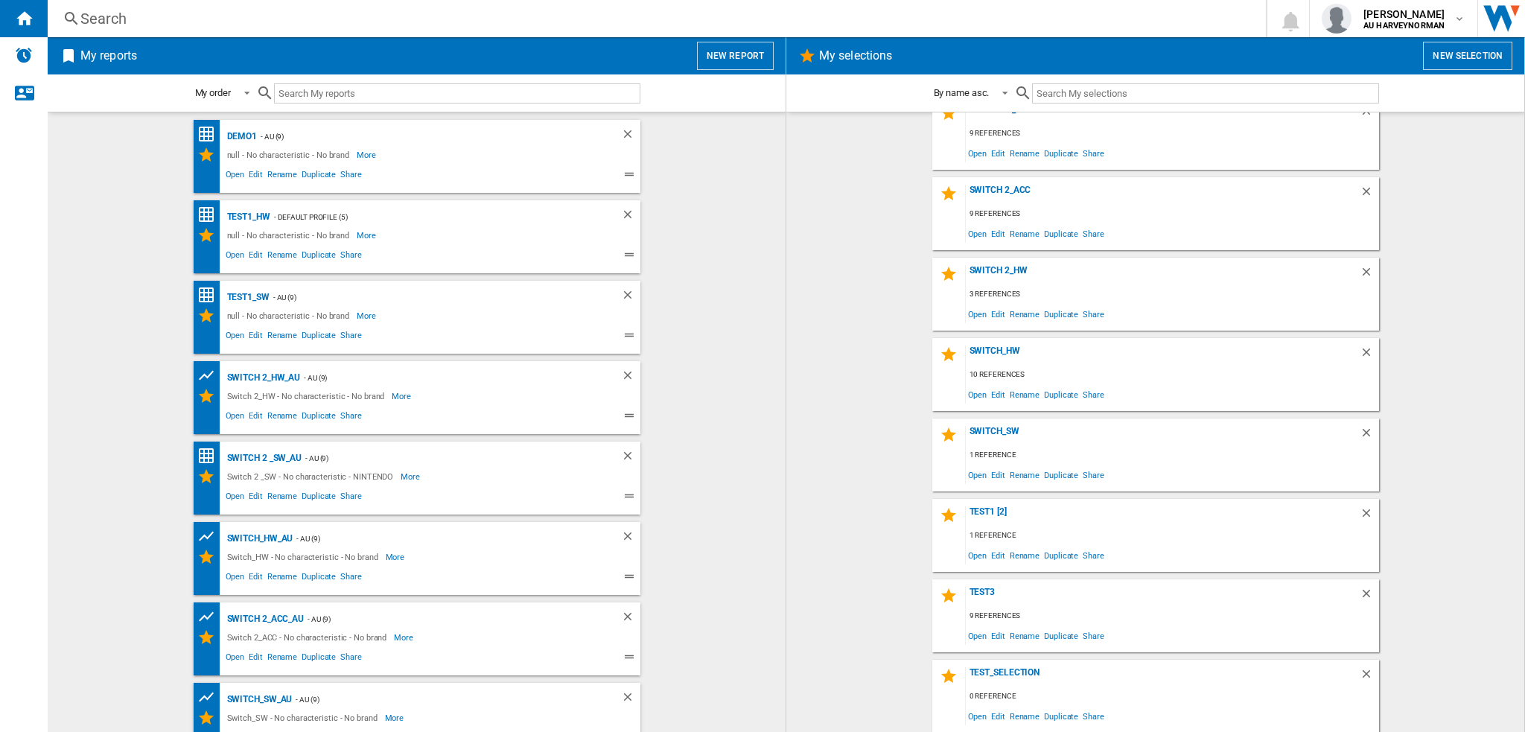
click at [179, 26] on div "Search" at bounding box center [653, 18] width 1147 height 21
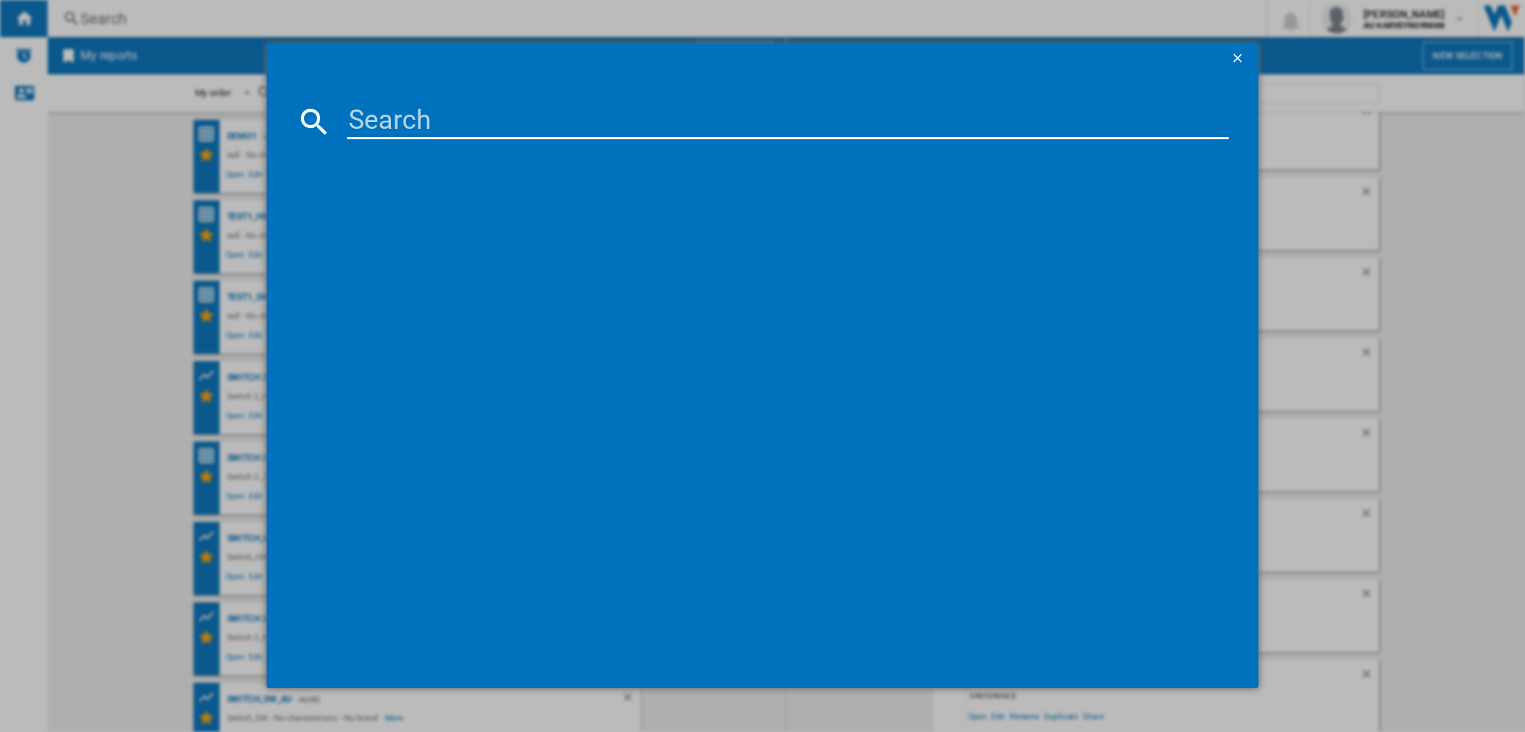
click at [390, 119] on input at bounding box center [787, 122] width 881 height 36
paste input "169032"
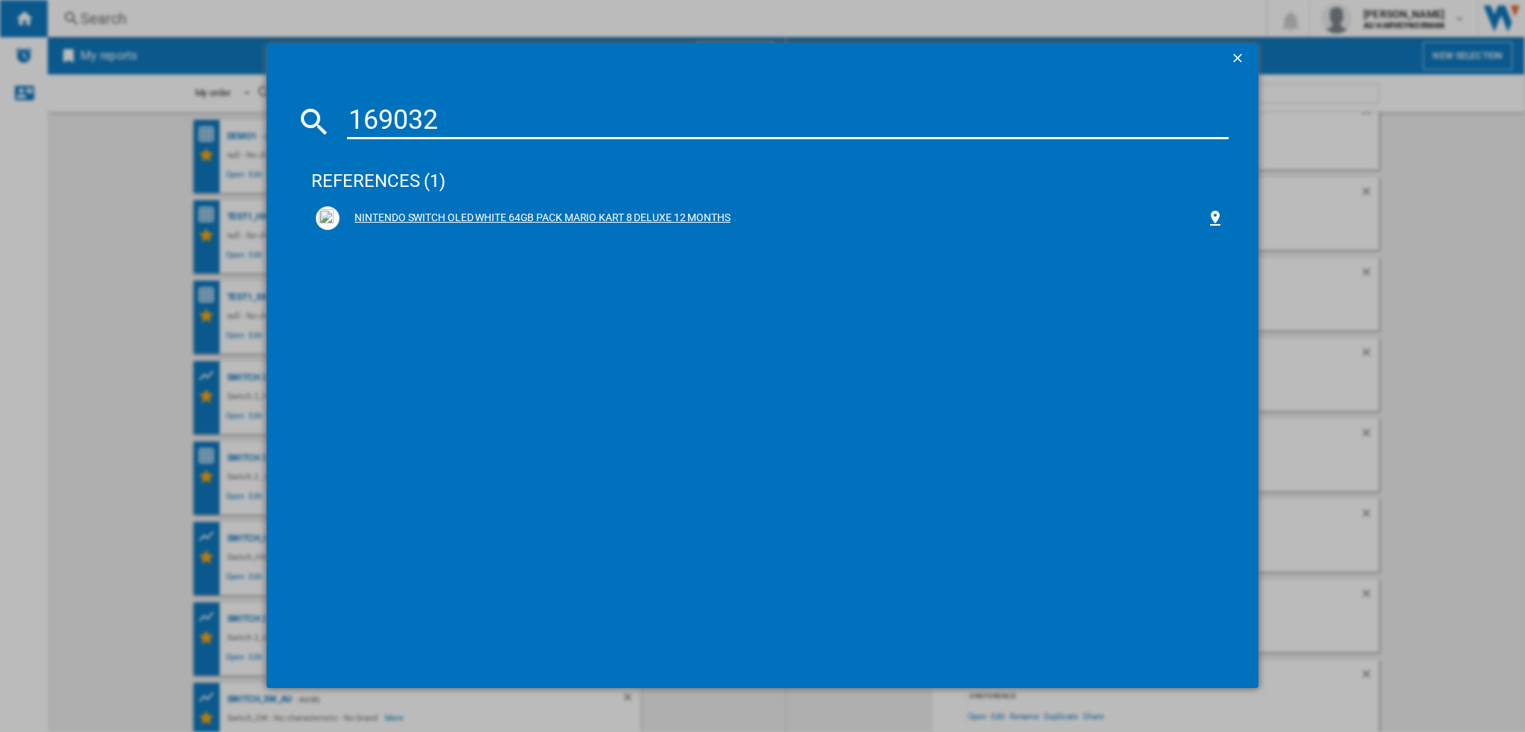
type input "169032"
click at [503, 220] on div "NINTENDO SWITCH OLED WHITE 64GB PACK MARIO KART 8 DELUXE 12 MONTHS" at bounding box center [773, 218] width 866 height 15
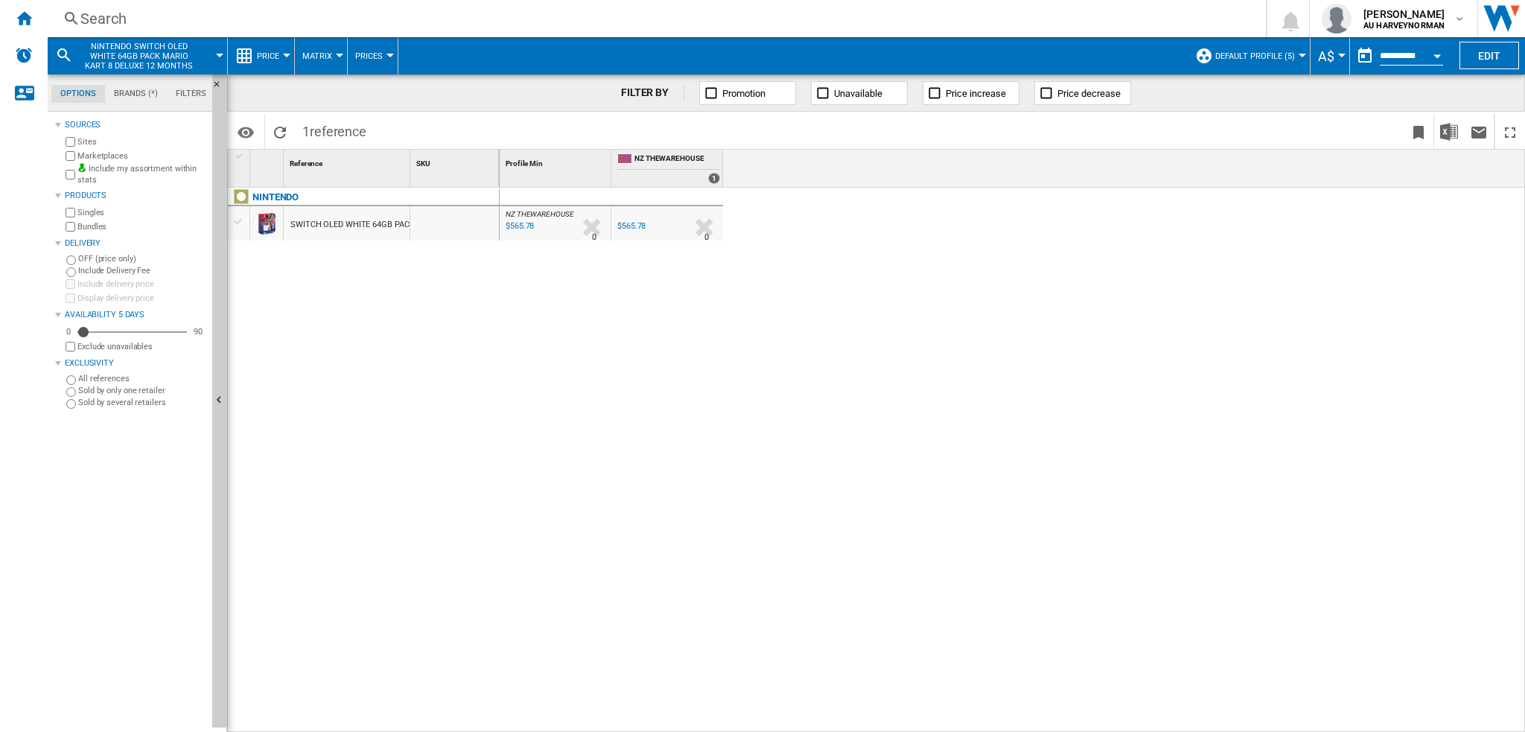
click at [1253, 57] on span "Default profile (5)" at bounding box center [1255, 56] width 80 height 10
click at [1246, 133] on md-radio-button "TOUS (13)" at bounding box center [1272, 139] width 131 height 14
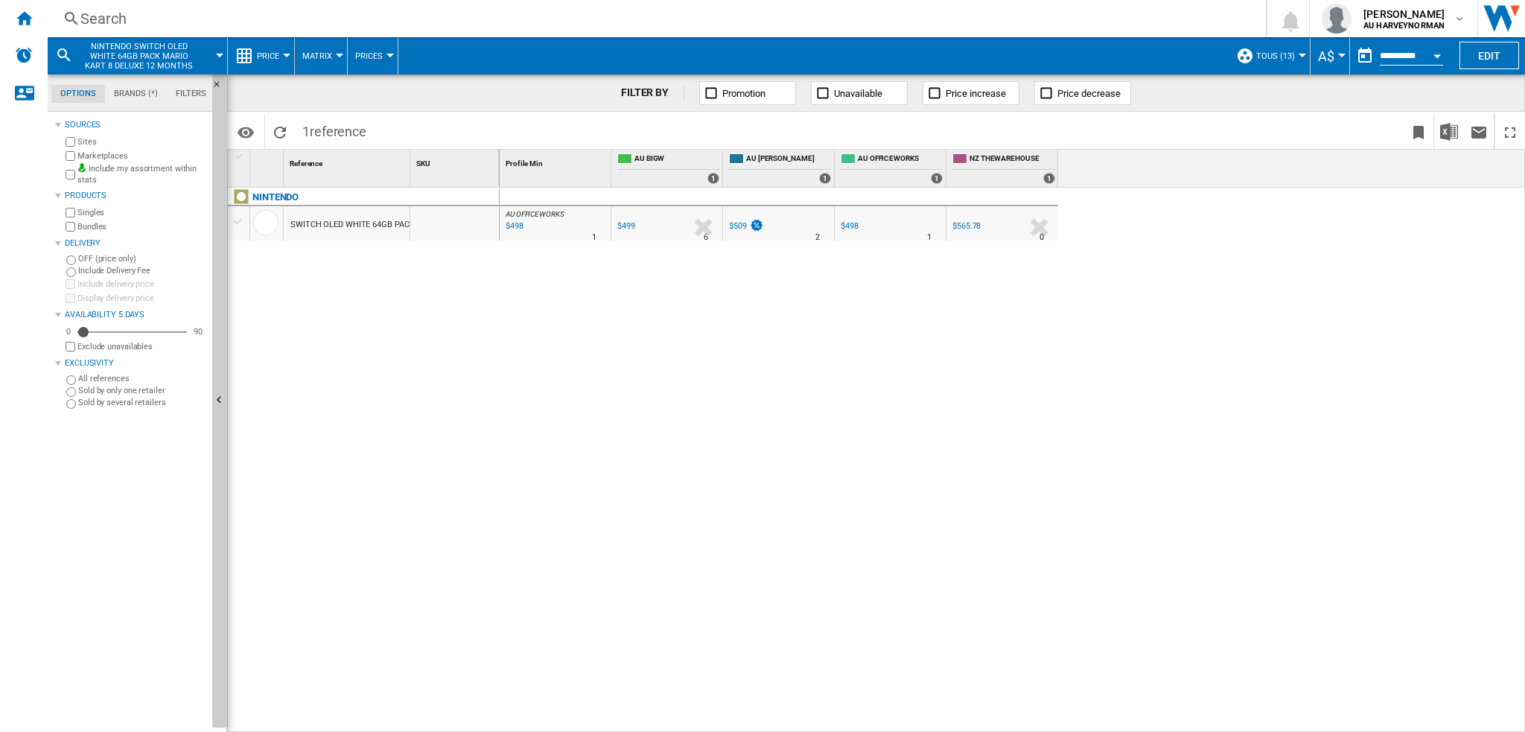
drag, startPoint x: 868, startPoint y: 291, endPoint x: 915, endPoint y: 299, distance: 47.5
click at [915, 298] on div "AU OFFICEWORKS : AU OFFICEWORKS -1.0 % $498 % N/A 1 AU OFFICEWORKS : AU OFFICEW…" at bounding box center [1013, 461] width 1026 height 546
click at [626, 223] on div "$499" at bounding box center [626, 226] width 18 height 10
